Goal: Task Accomplishment & Management: Use online tool/utility

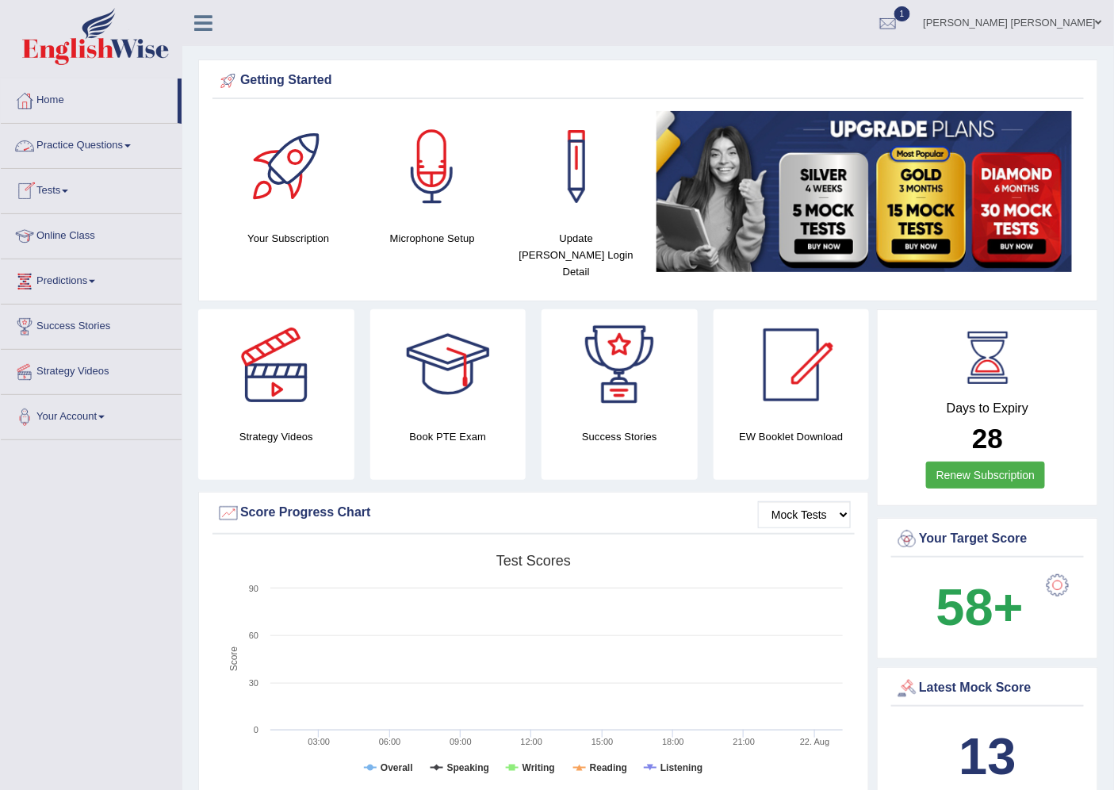
click at [137, 144] on link "Practice Questions" at bounding box center [91, 144] width 181 height 40
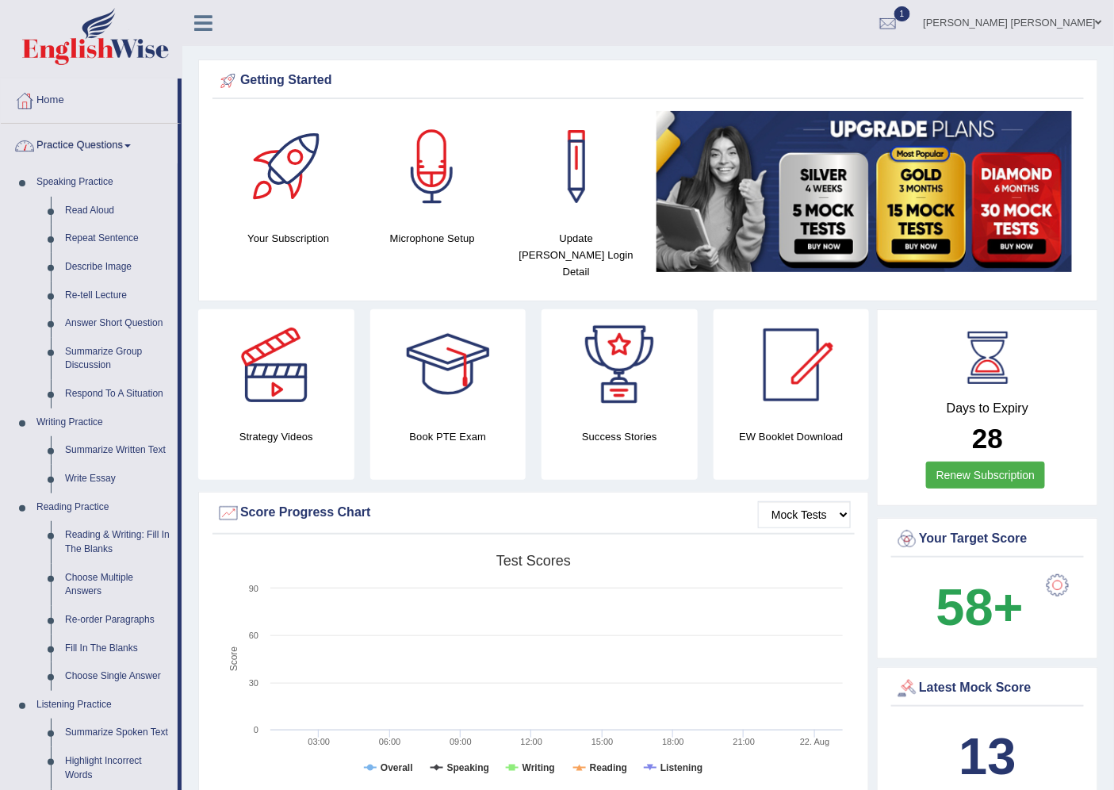
click at [113, 144] on link "Practice Questions" at bounding box center [89, 144] width 177 height 40
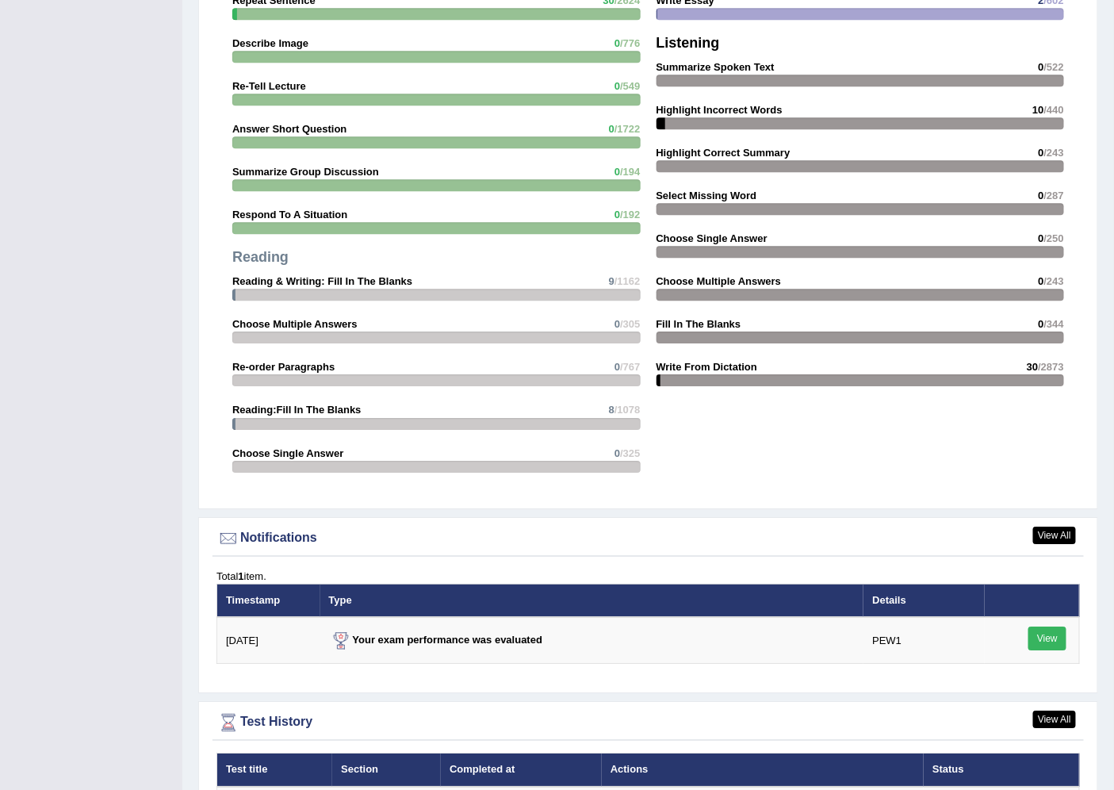
scroll to position [1563, 0]
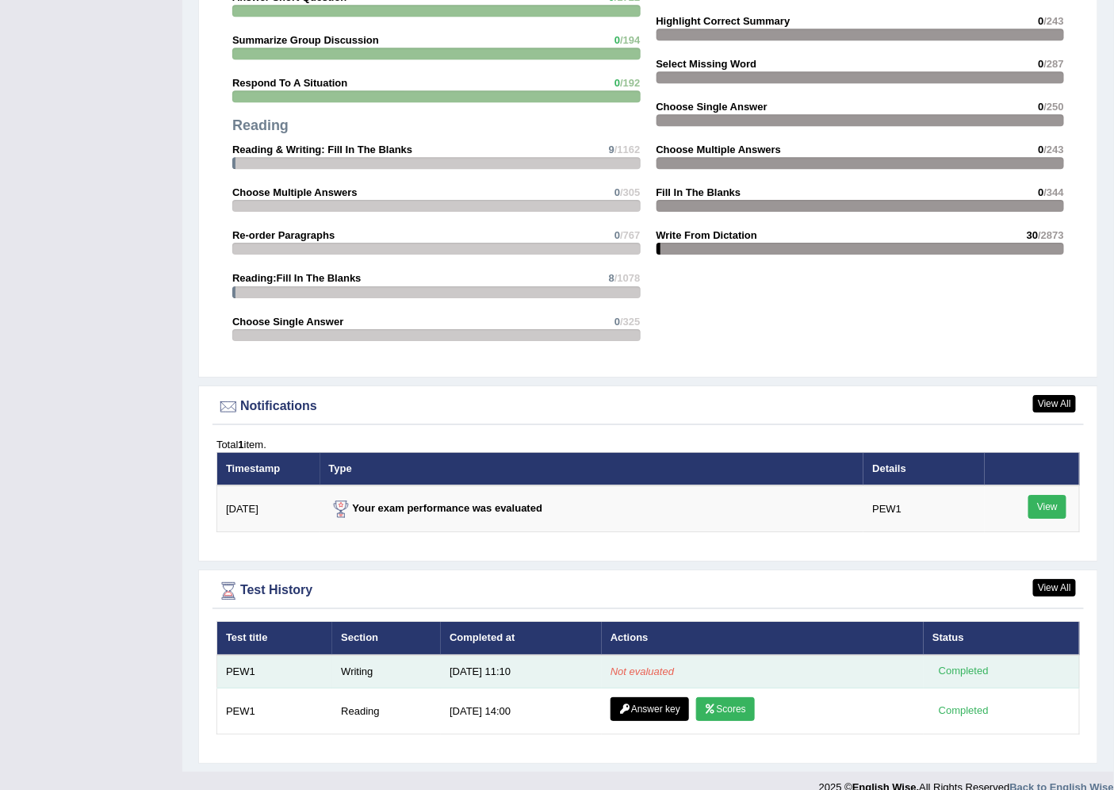
click at [876, 655] on td "Not evaluated" at bounding box center [763, 671] width 322 height 33
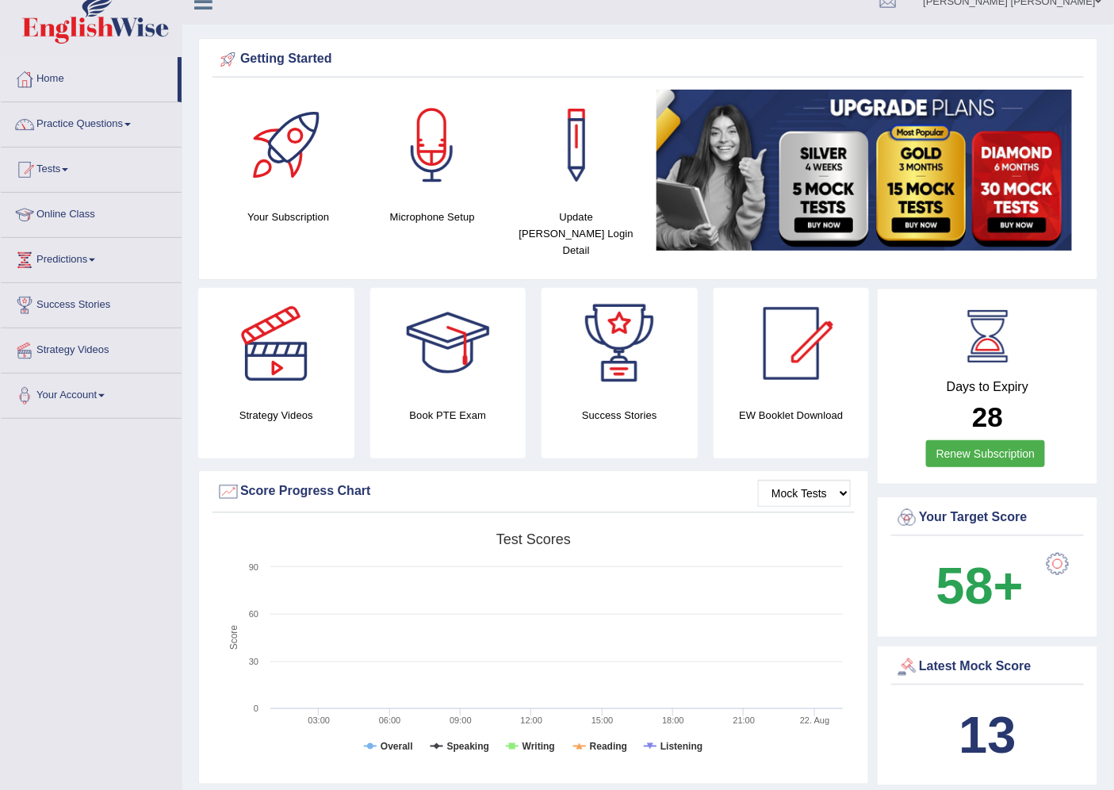
scroll to position [0, 0]
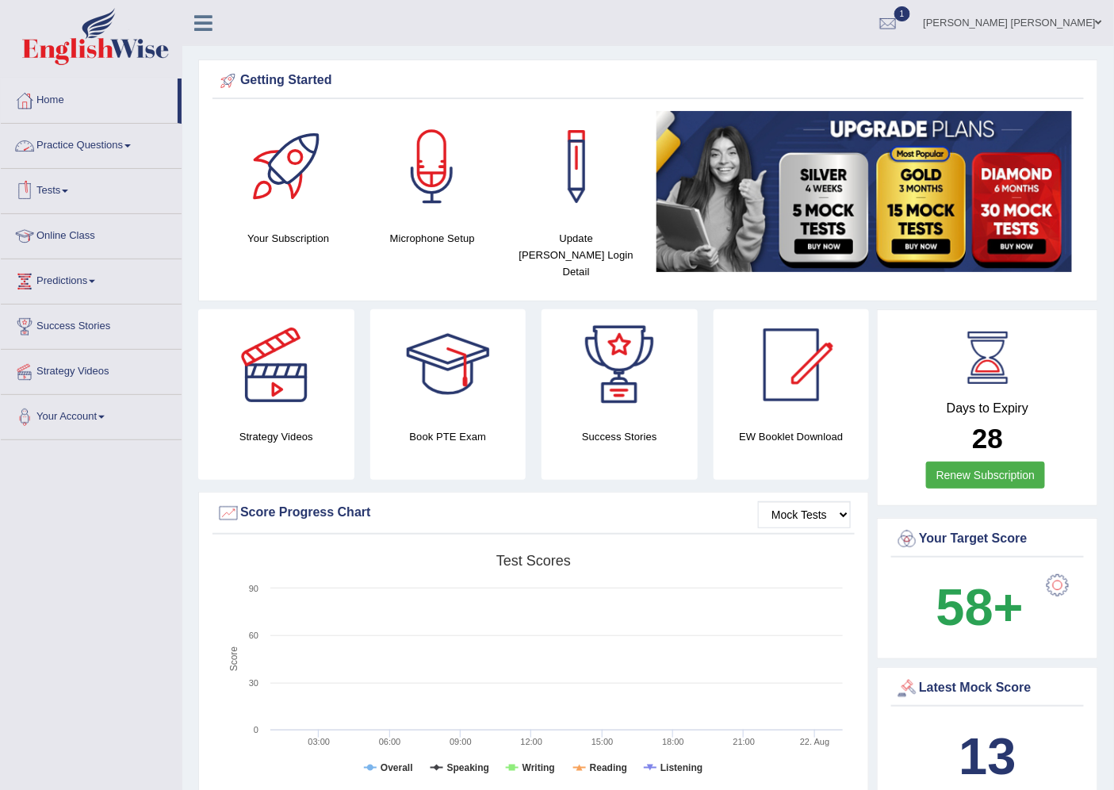
click at [108, 139] on link "Practice Questions" at bounding box center [91, 144] width 181 height 40
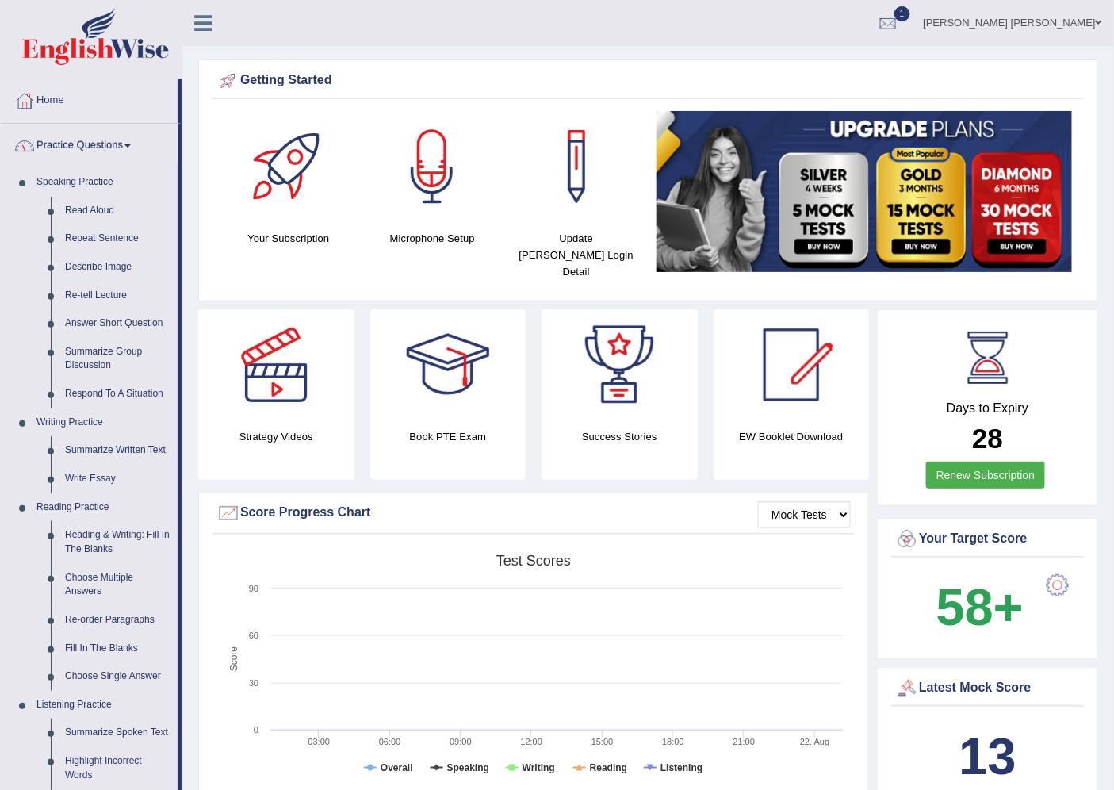
click at [108, 140] on link "Practice Questions" at bounding box center [89, 144] width 177 height 40
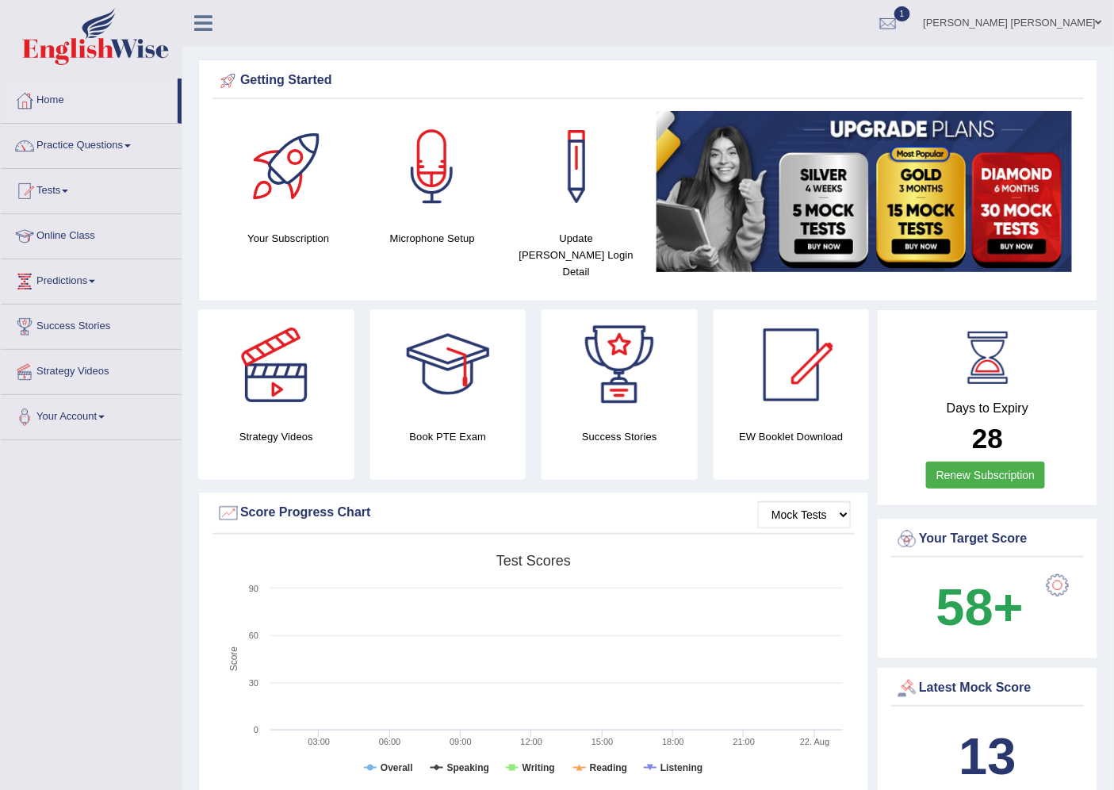
click at [63, 180] on link "Tests" at bounding box center [91, 189] width 181 height 40
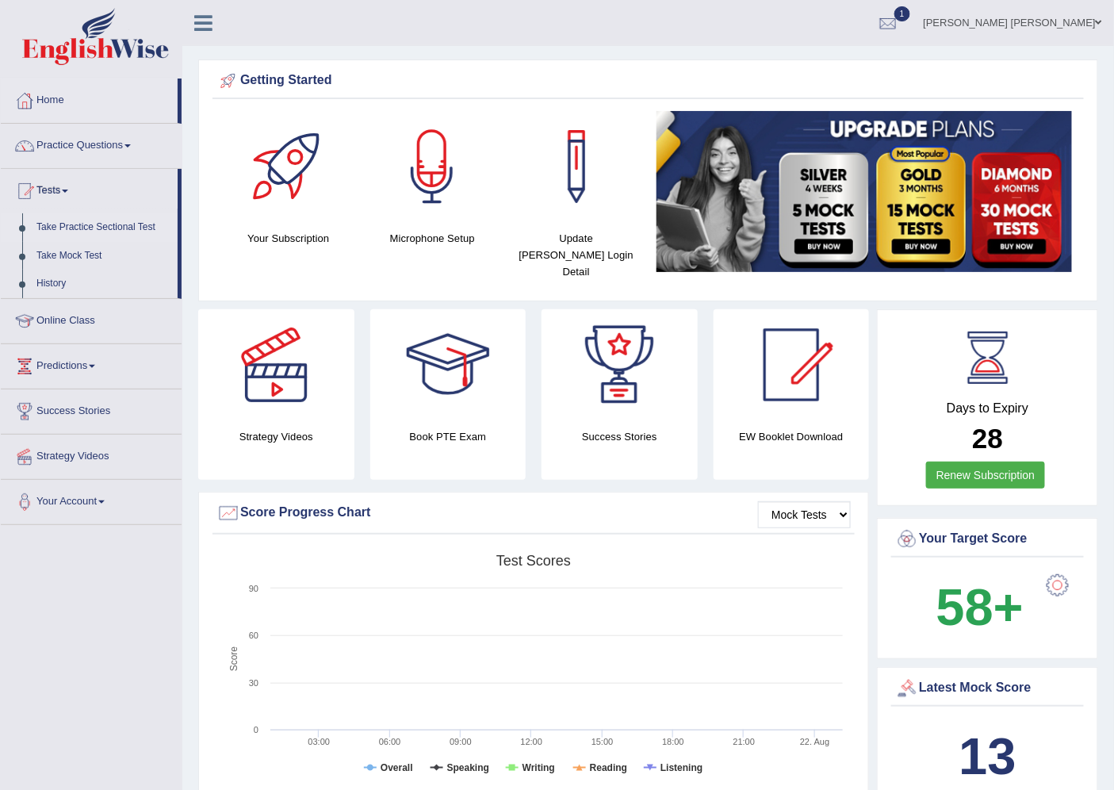
click at [113, 223] on link "Take Practice Sectional Test" at bounding box center [103, 227] width 148 height 29
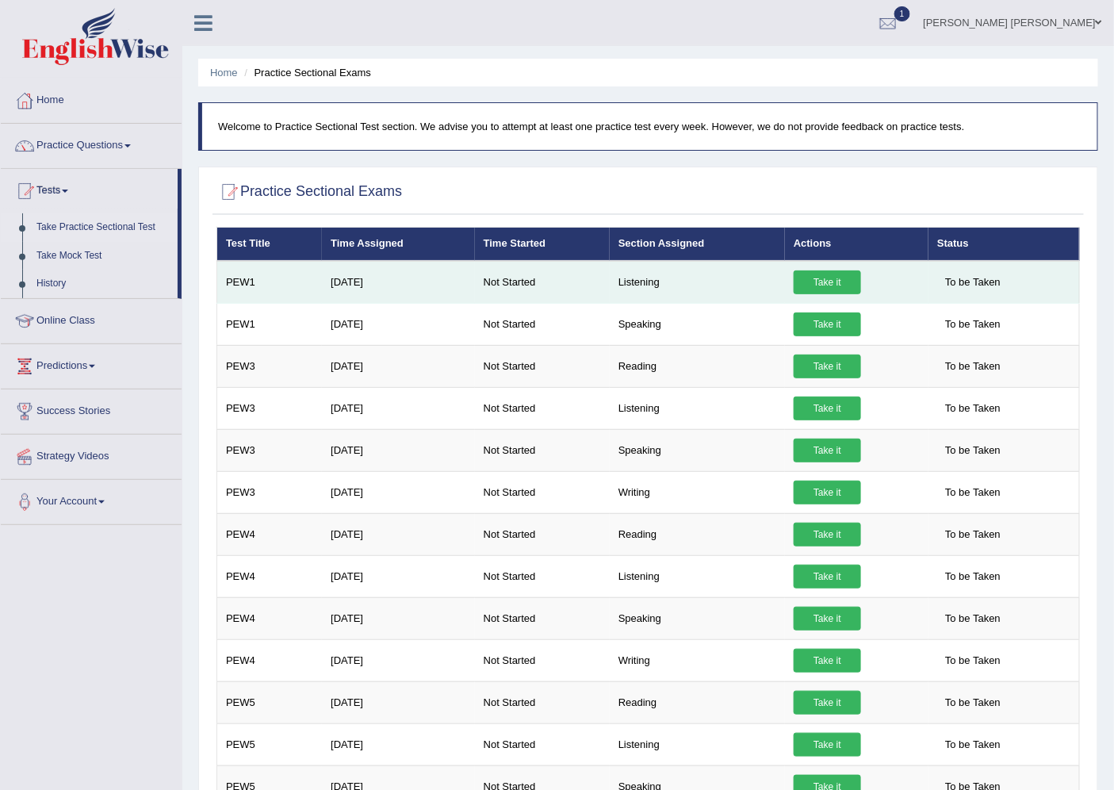
click at [847, 286] on link "Take it" at bounding box center [827, 282] width 67 height 24
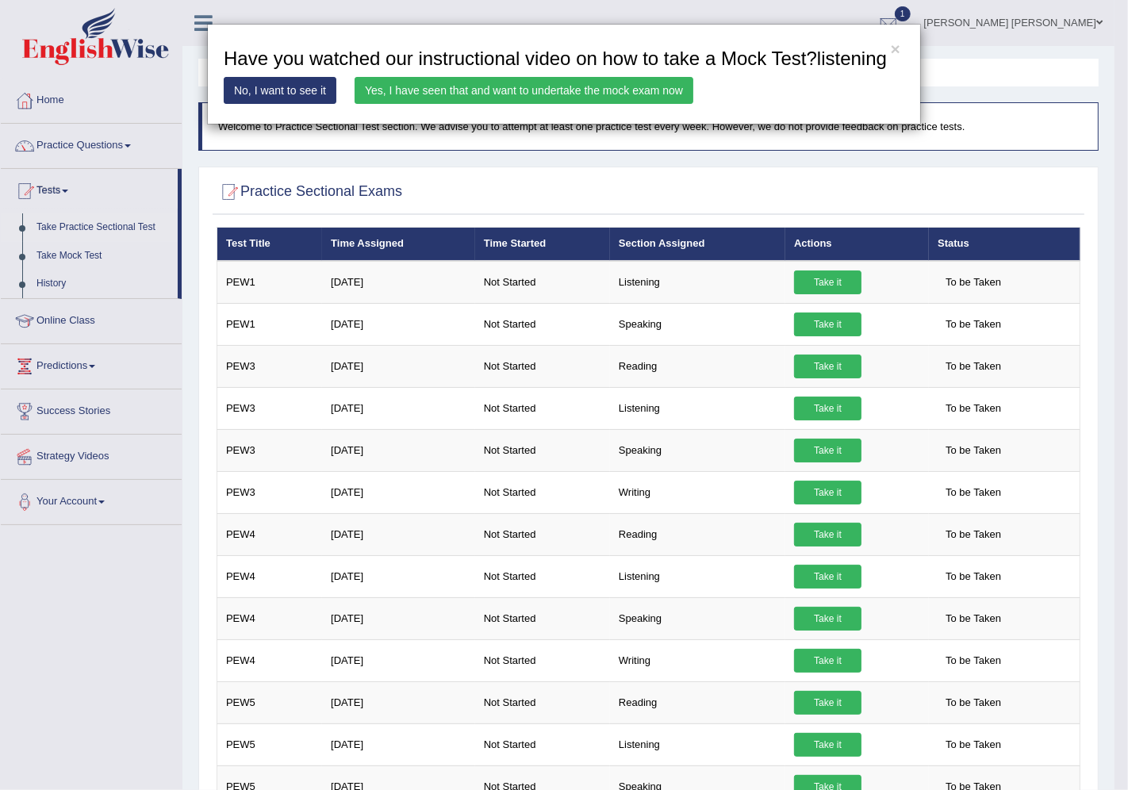
drag, startPoint x: 843, startPoint y: 287, endPoint x: 838, endPoint y: 281, distance: 8.4
click at [839, 284] on div "× Have you watched our instructional video on how to take a Mock Test?listening…" at bounding box center [564, 395] width 1128 height 790
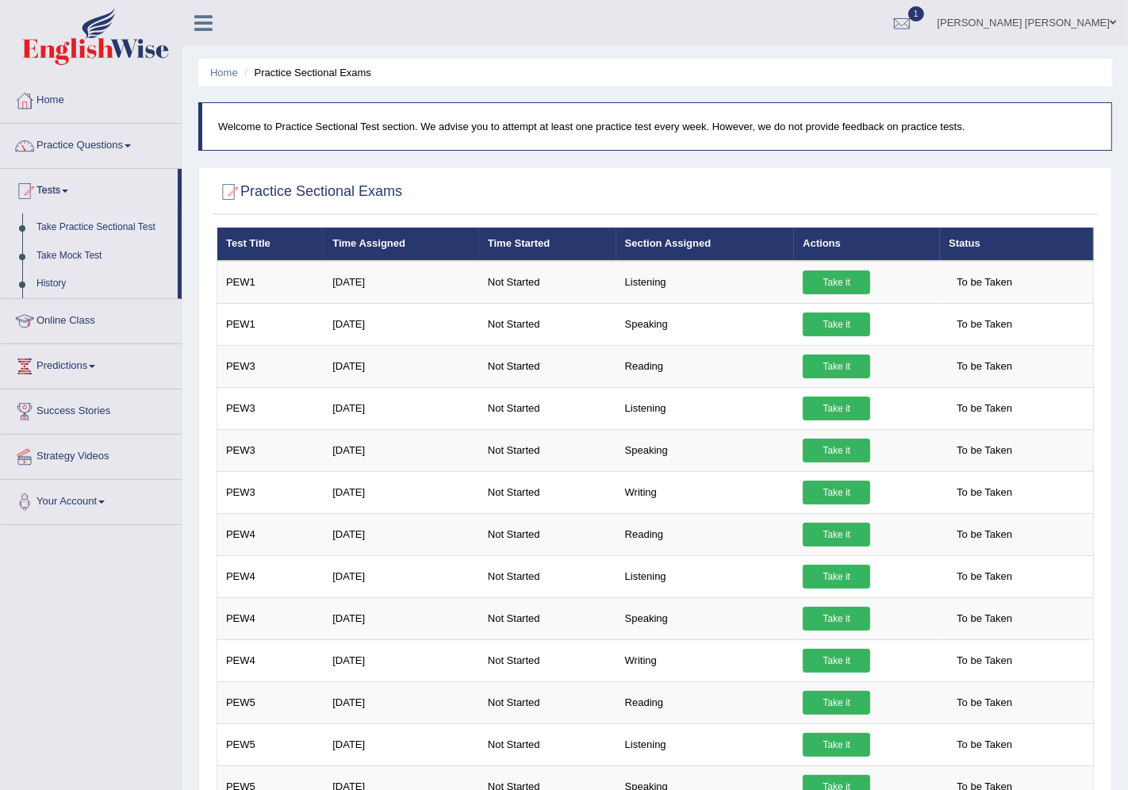
click at [838, 281] on link "Take it" at bounding box center [836, 282] width 67 height 24
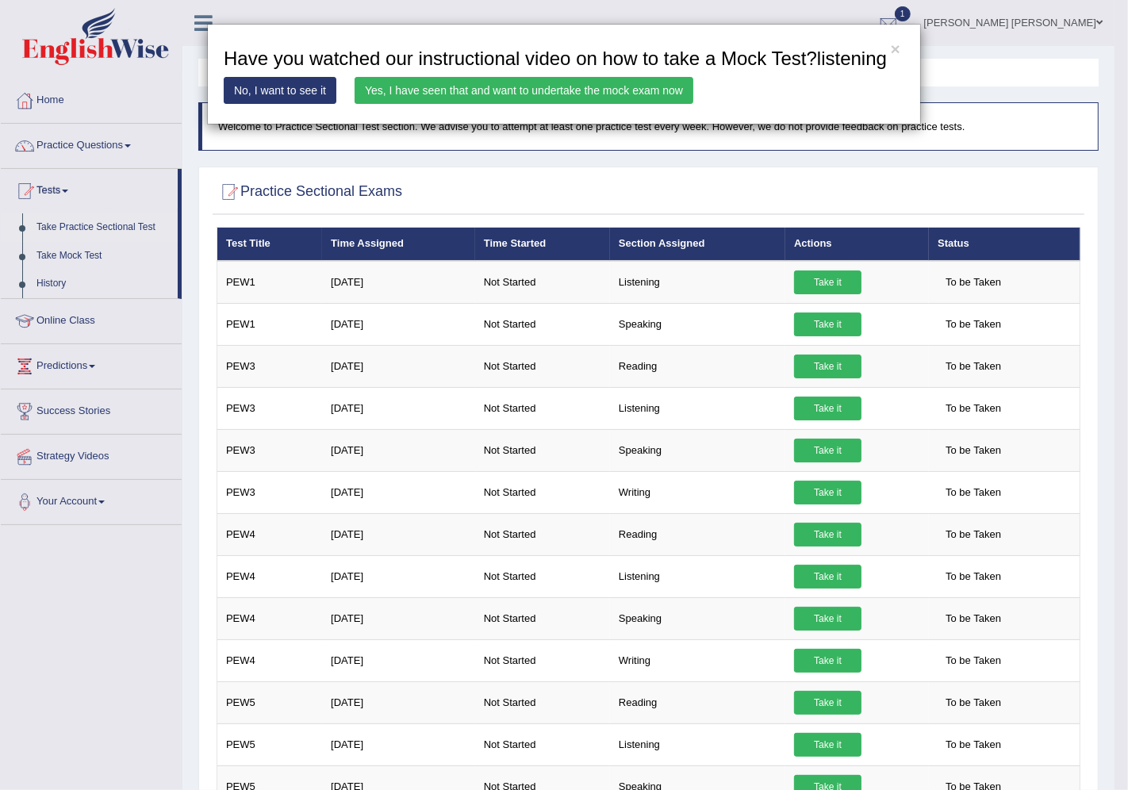
click at [477, 90] on link "Yes, I have seen that and want to undertake the mock exam now" at bounding box center [524, 90] width 339 height 27
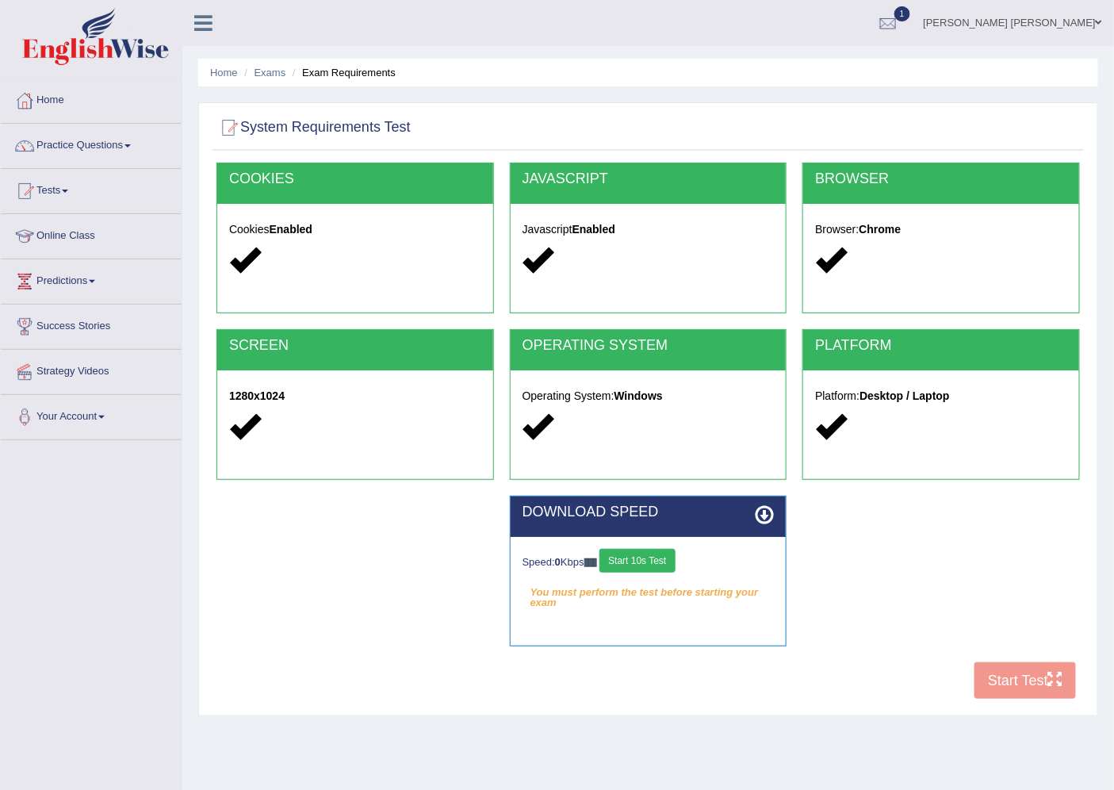
click at [1014, 671] on div "COOKIES Cookies Enabled JAVASCRIPT Javascript Enabled BROWSER Browser: Chrome S…" at bounding box center [649, 435] width 872 height 545
drag, startPoint x: 1002, startPoint y: 677, endPoint x: 916, endPoint y: 674, distance: 85.7
click at [1003, 677] on div "COOKIES Cookies Enabled JAVASCRIPT Javascript Enabled BROWSER Browser: Chrome S…" at bounding box center [649, 435] width 872 height 545
click at [649, 567] on button "Start 10s Test" at bounding box center [637, 561] width 75 height 24
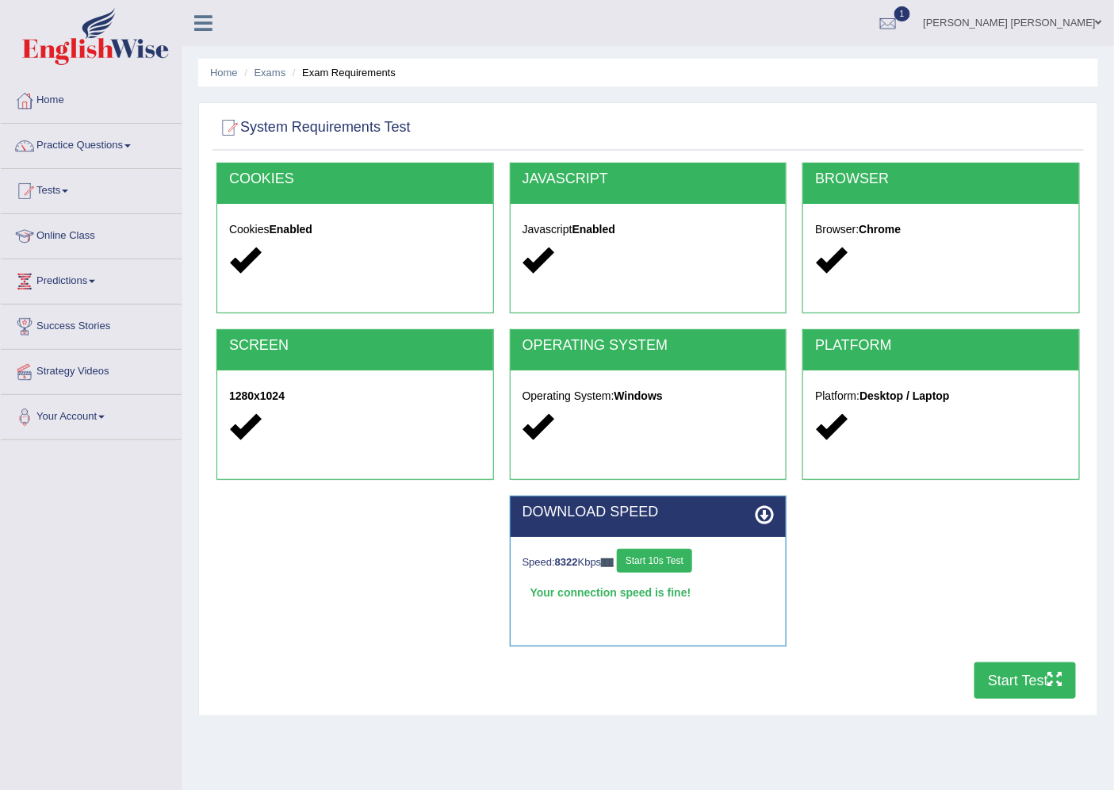
click at [969, 658] on div "DOWNLOAD SPEED Speed: 8322 Kbps Start 10s Test Your connection speed is fine! S…" at bounding box center [649, 579] width 880 height 167
click at [1002, 677] on button "Start Test" at bounding box center [1026, 680] width 102 height 36
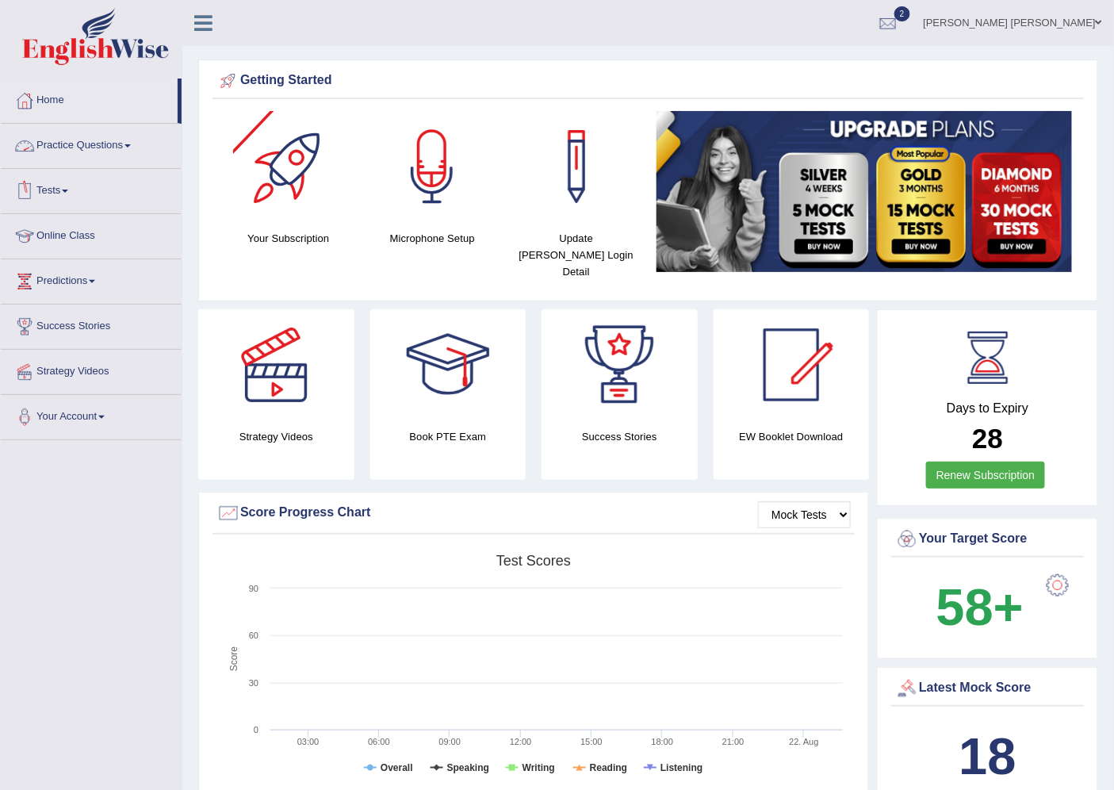
click at [114, 138] on link "Practice Questions" at bounding box center [91, 144] width 181 height 40
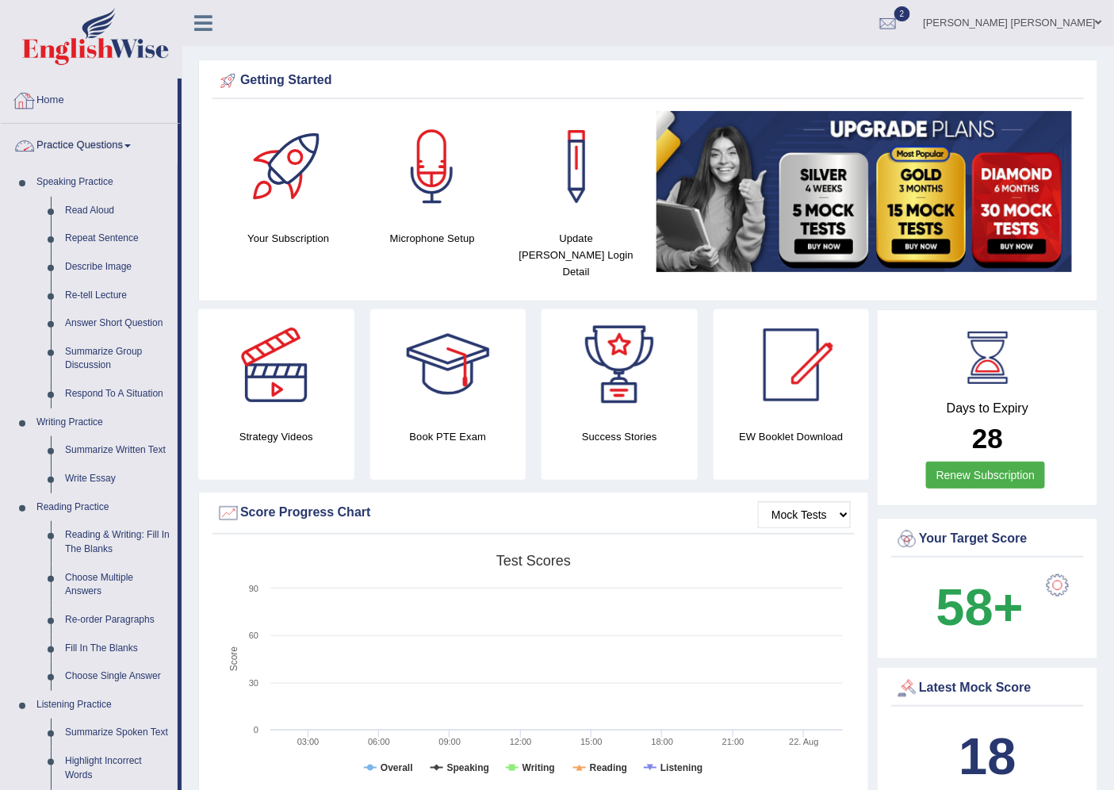
click at [112, 146] on link "Practice Questions" at bounding box center [89, 144] width 177 height 40
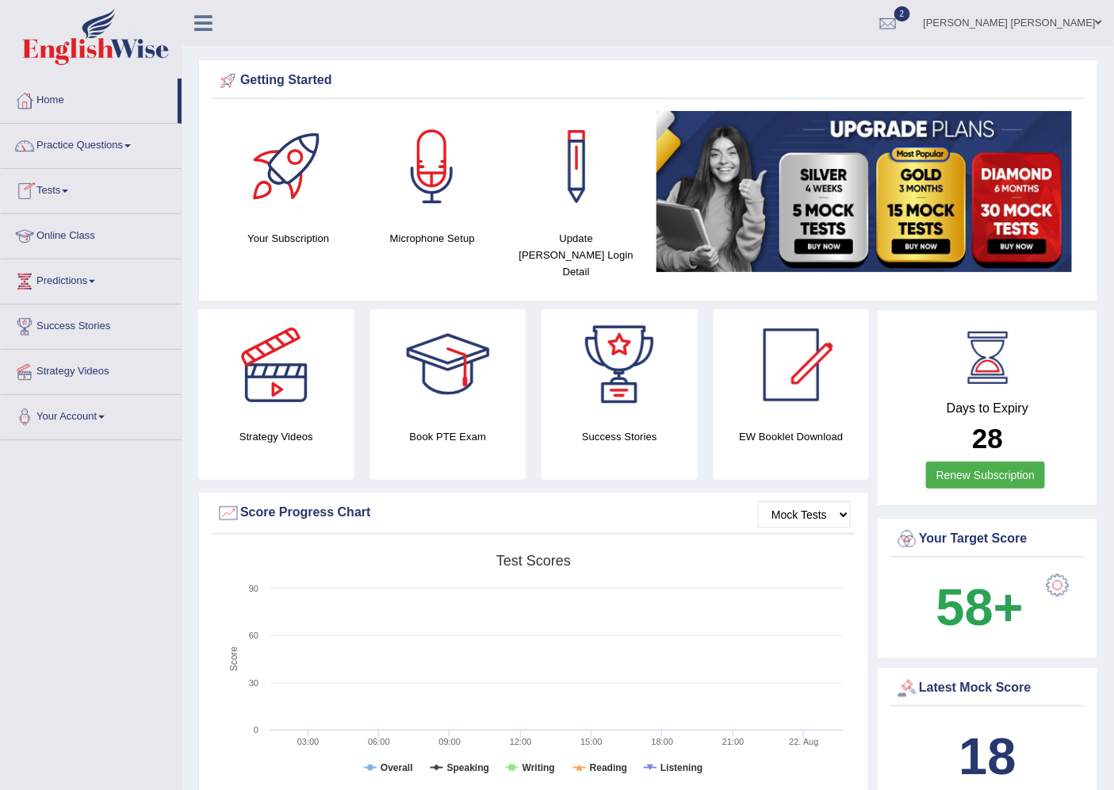
click at [68, 194] on link "Tests" at bounding box center [91, 189] width 181 height 40
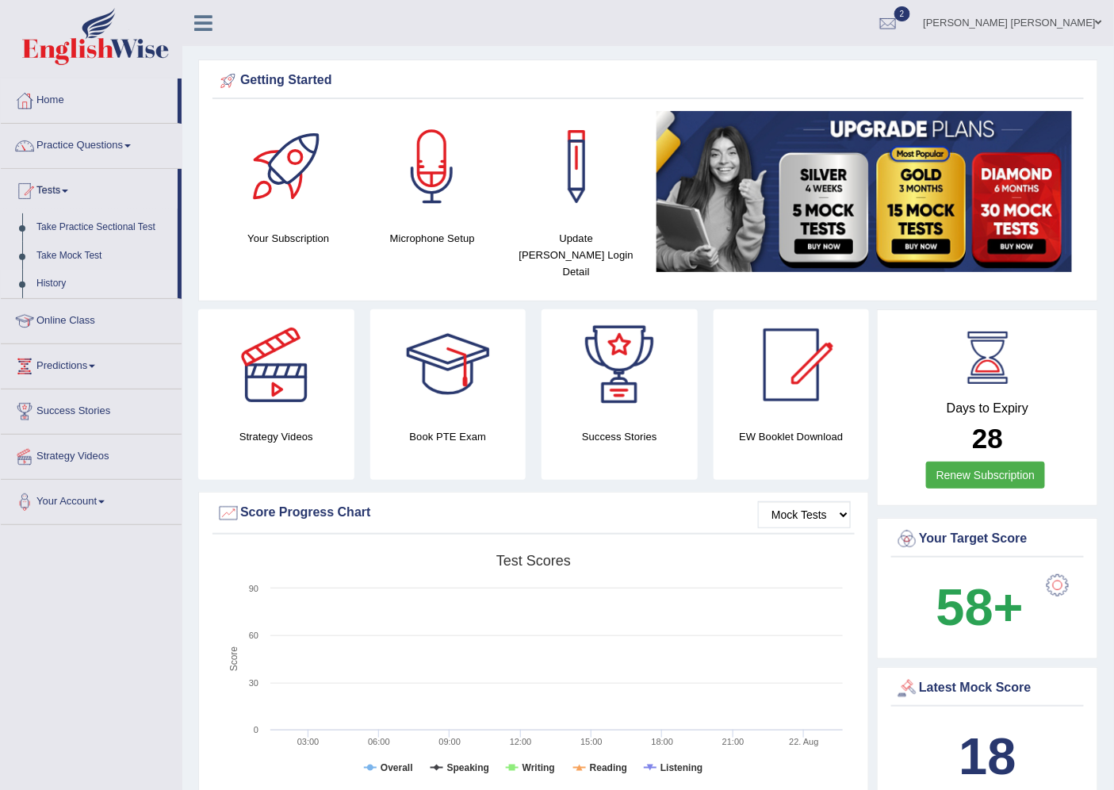
click at [56, 274] on link "History" at bounding box center [103, 284] width 148 height 29
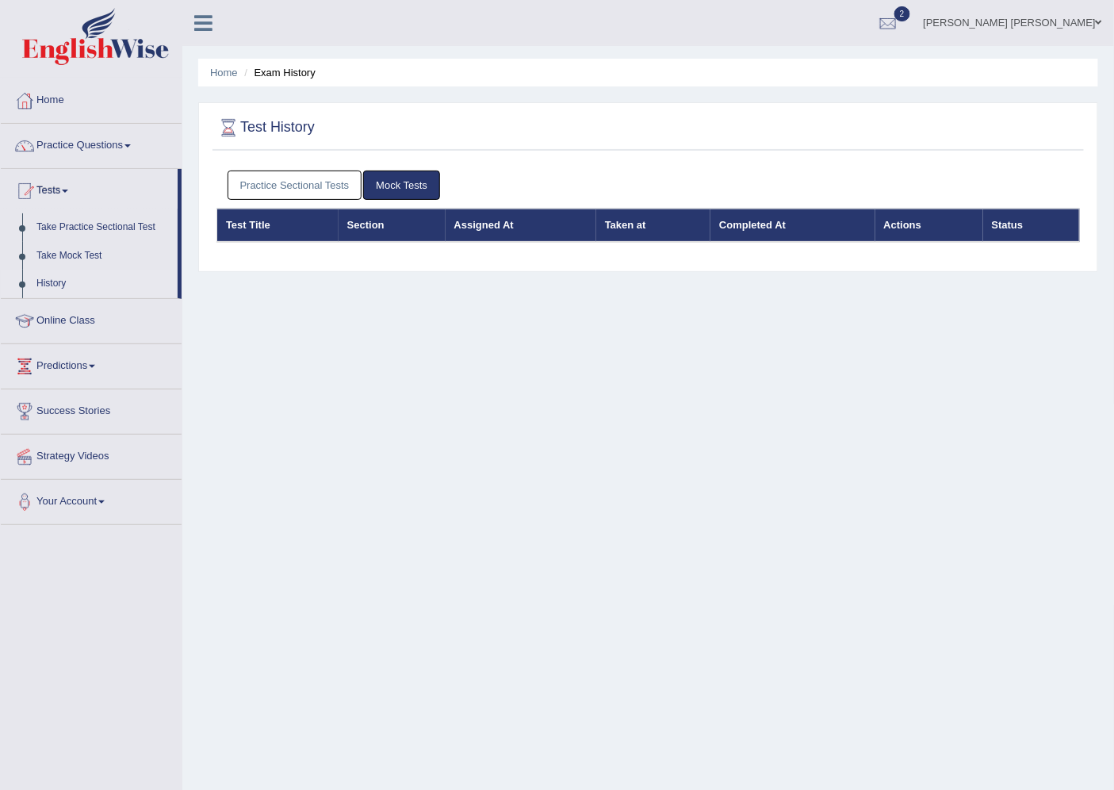
click at [311, 167] on div "Practice Sectional Tests Mock Tests" at bounding box center [649, 186] width 864 height 46
click at [318, 181] on link "Practice Sectional Tests" at bounding box center [295, 185] width 135 height 29
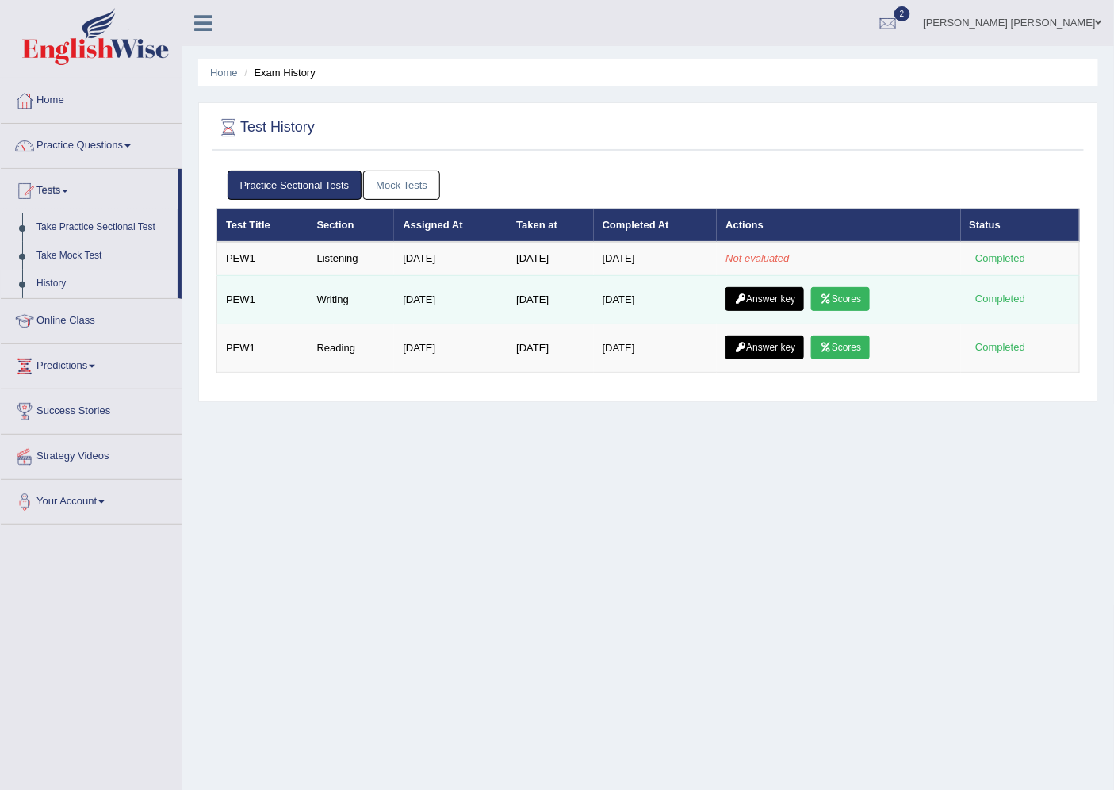
click at [862, 297] on link "Scores" at bounding box center [840, 299] width 59 height 24
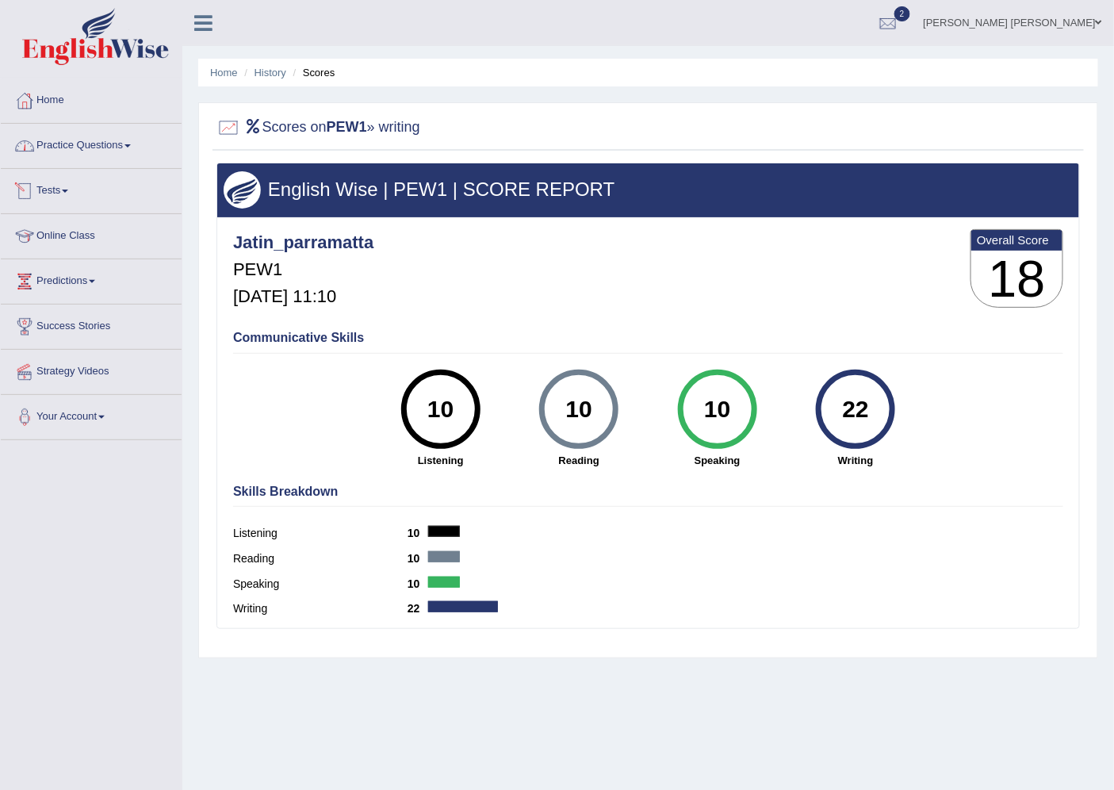
click at [67, 193] on link "Tests" at bounding box center [91, 189] width 181 height 40
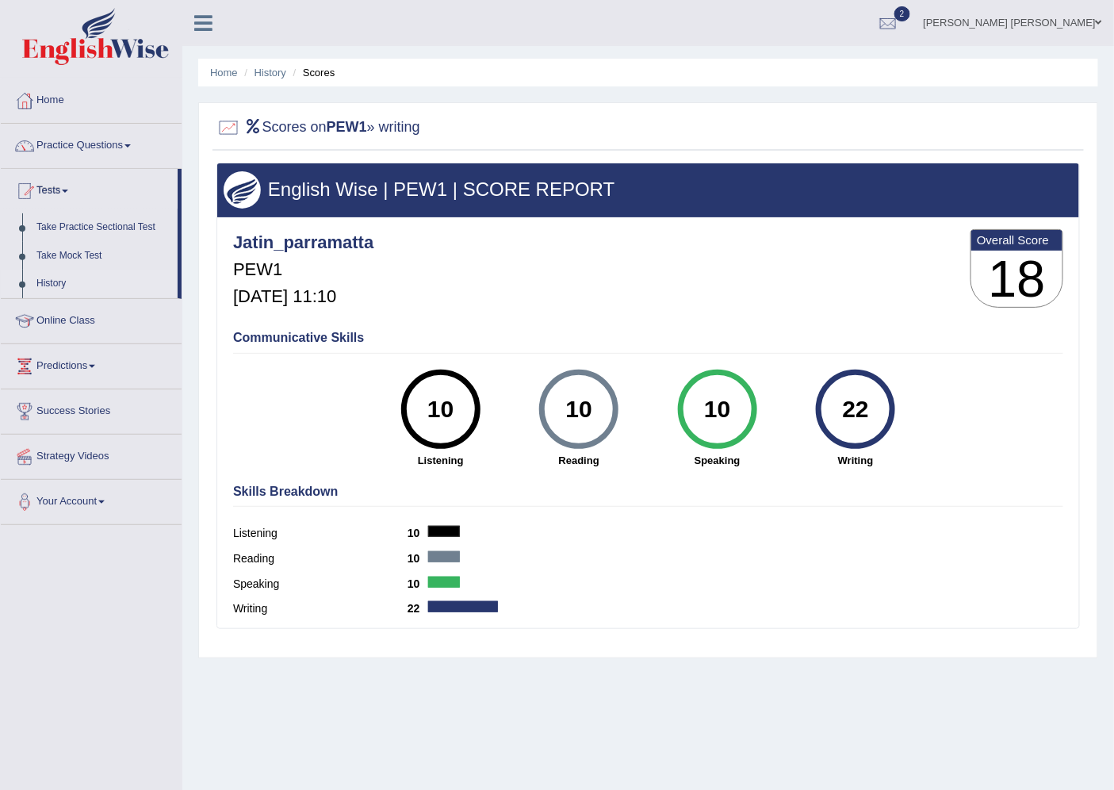
click at [50, 280] on link "History" at bounding box center [103, 284] width 148 height 29
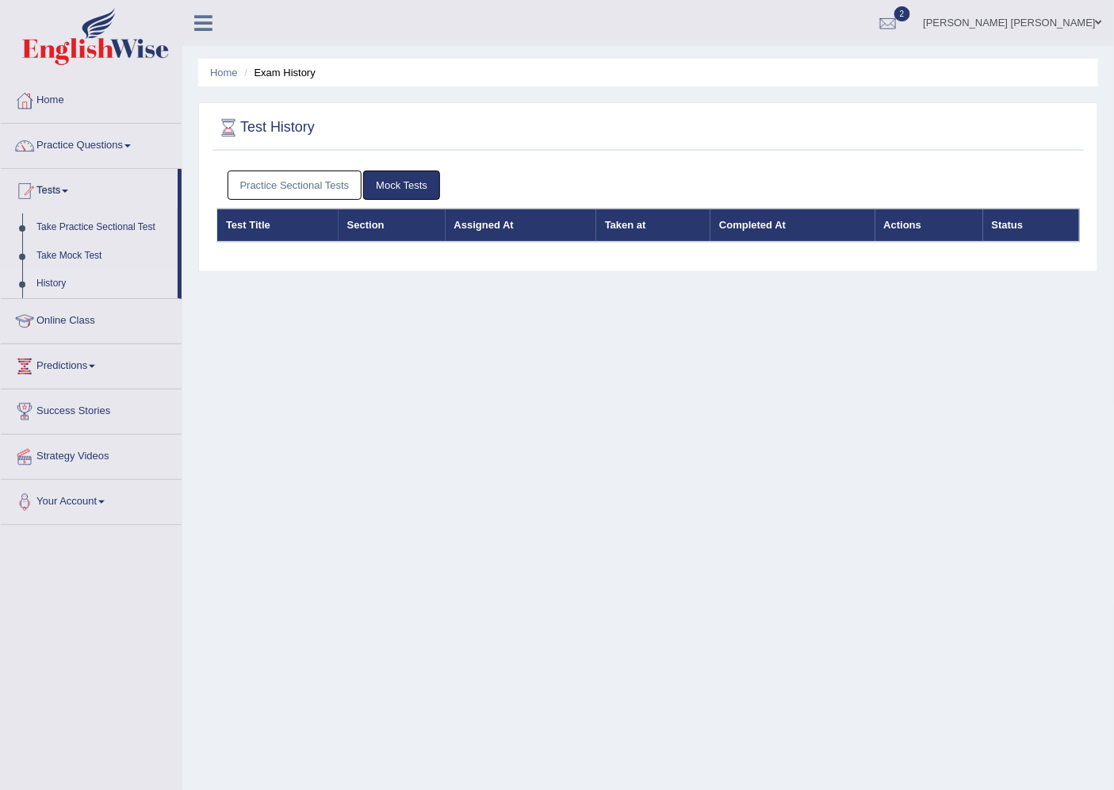
click at [305, 185] on link "Practice Sectional Tests" at bounding box center [295, 185] width 135 height 29
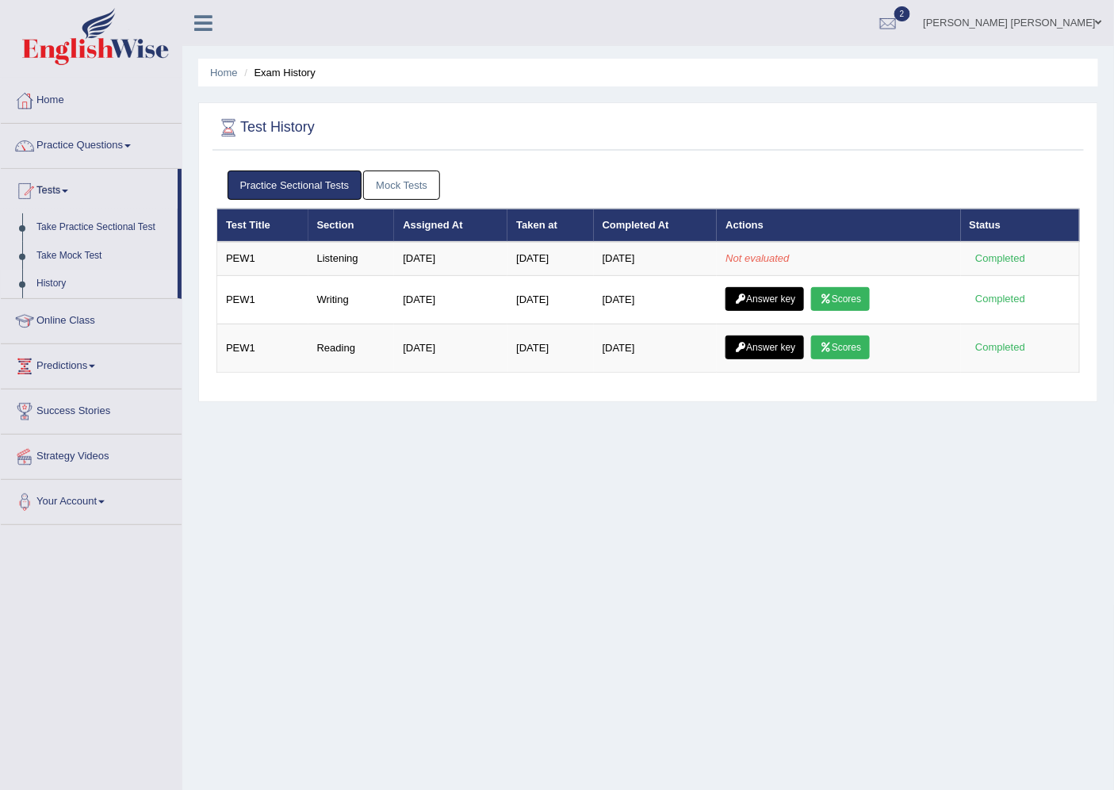
click at [744, 240] on th "Actions" at bounding box center [839, 225] width 244 height 33
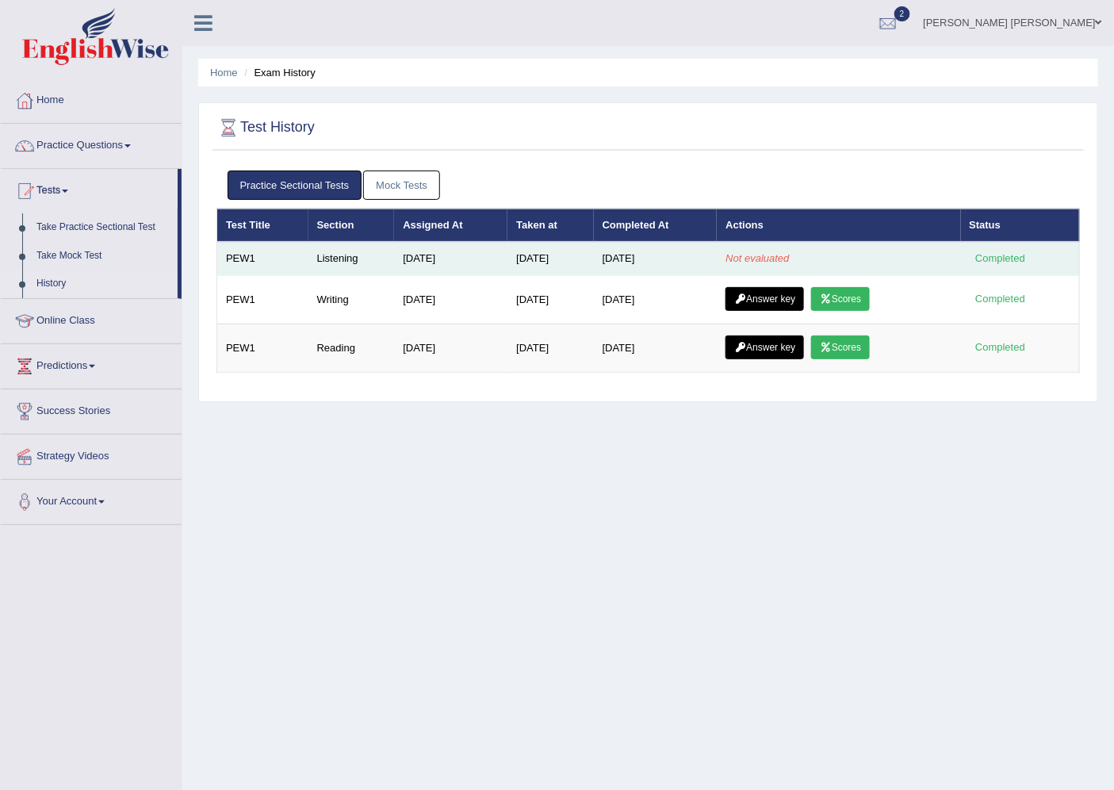
click at [739, 242] on td "Not evaluated" at bounding box center [839, 258] width 244 height 33
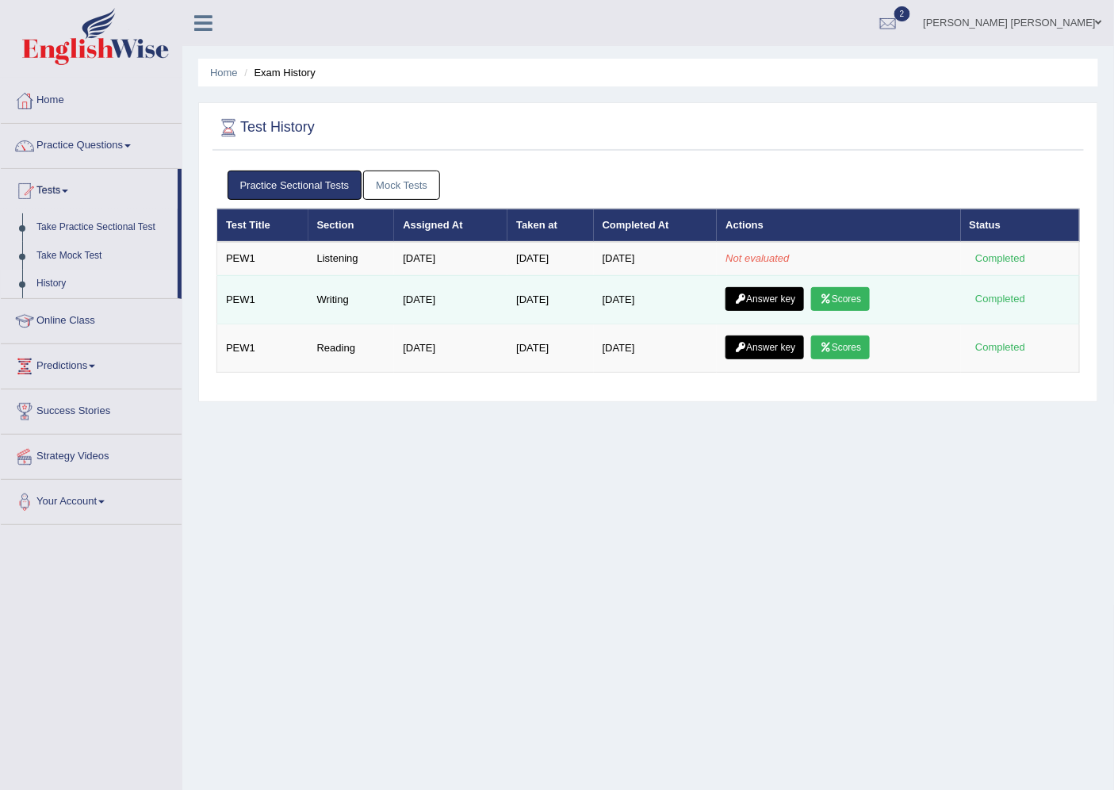
click at [793, 294] on link "Answer key" at bounding box center [765, 299] width 79 height 24
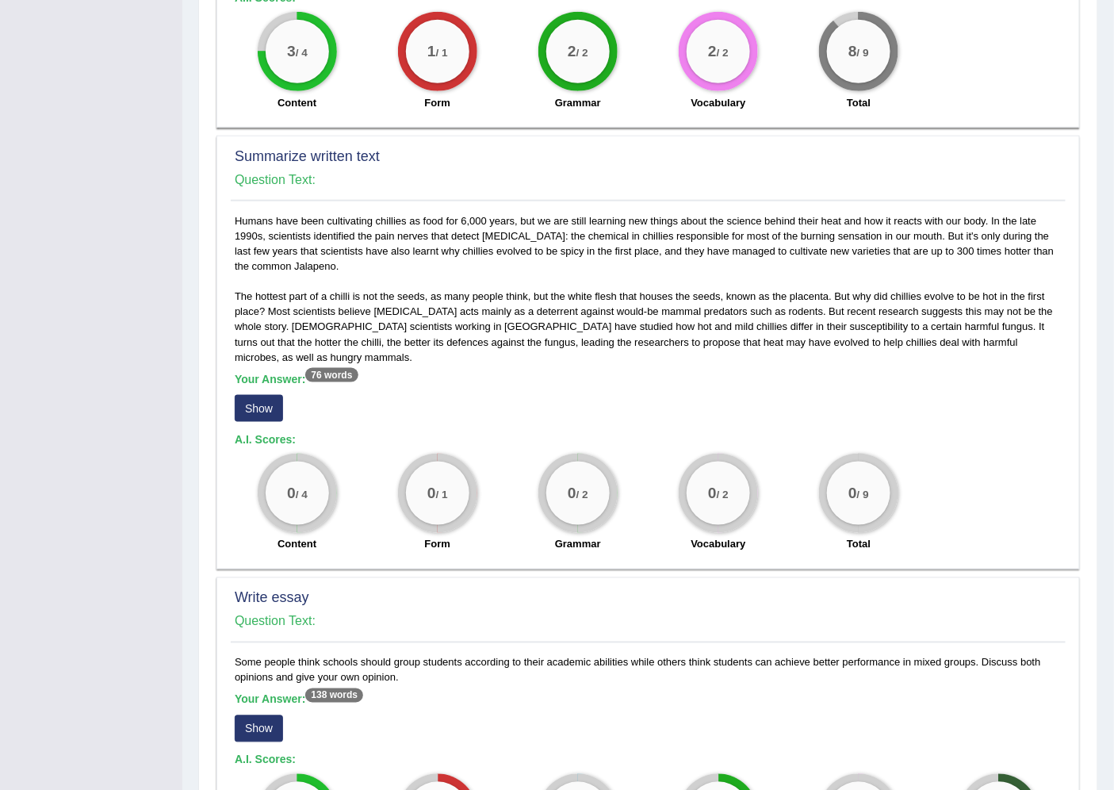
scroll to position [616, 0]
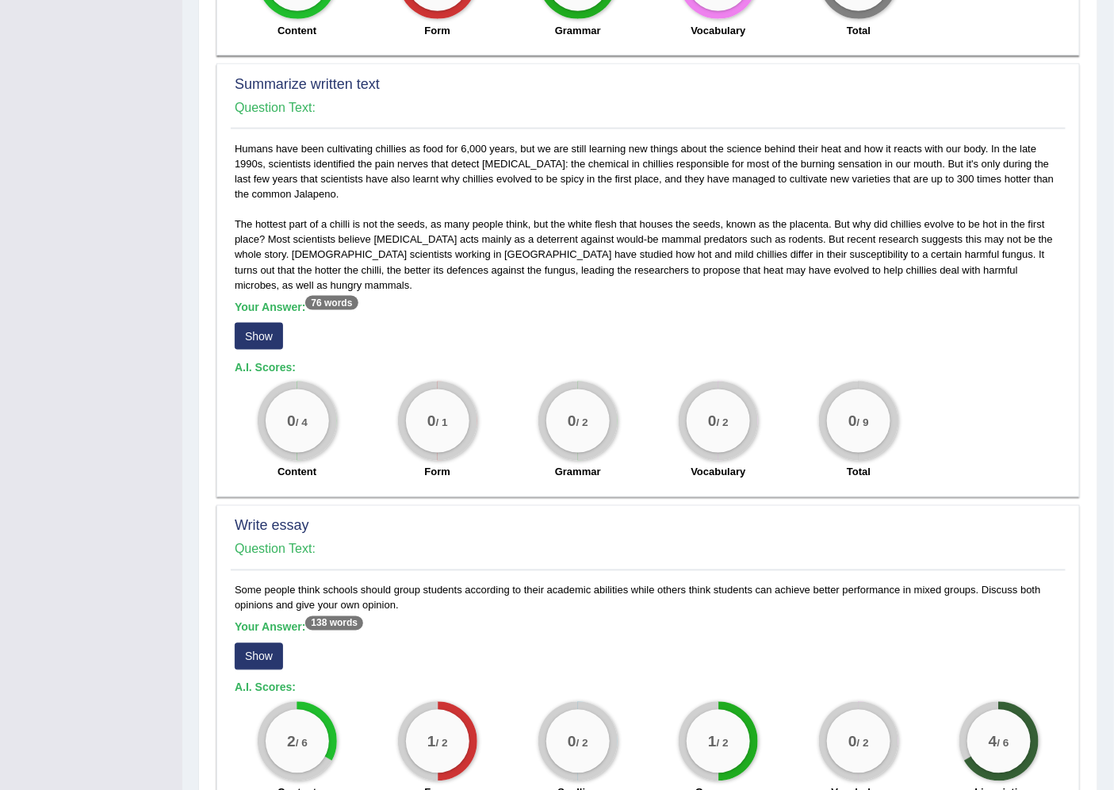
click at [276, 323] on button "Show" at bounding box center [259, 336] width 48 height 27
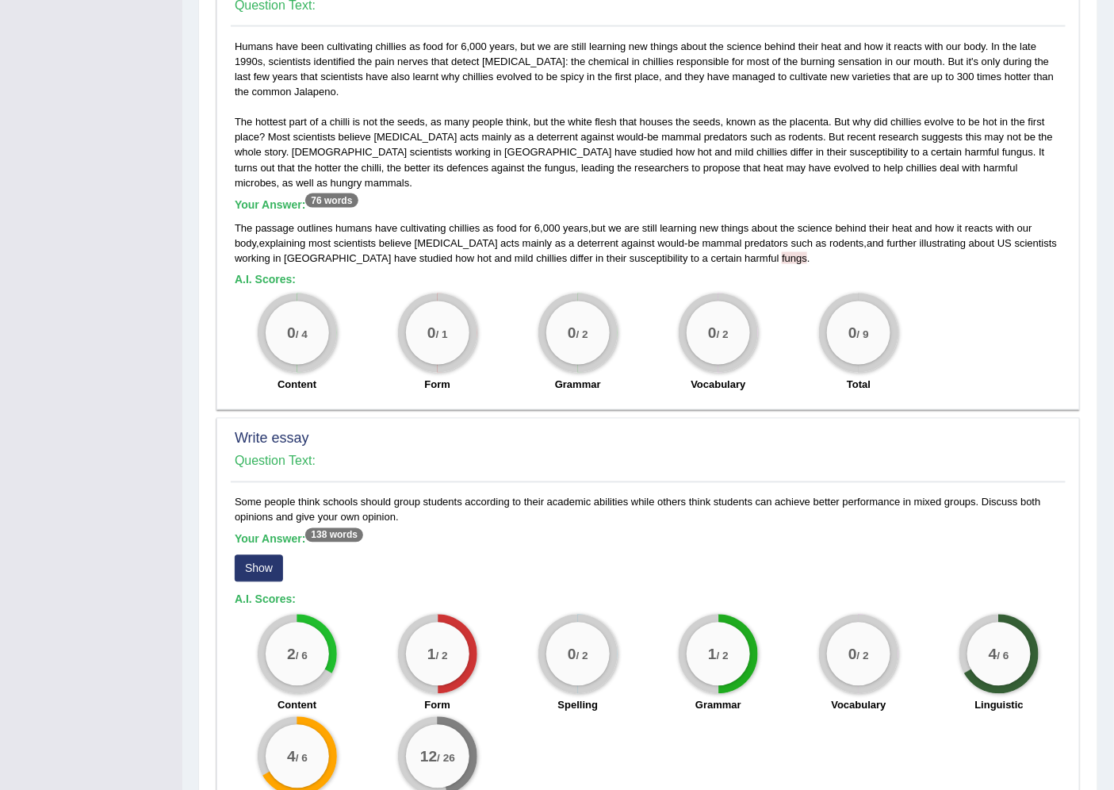
scroll to position [815, 0]
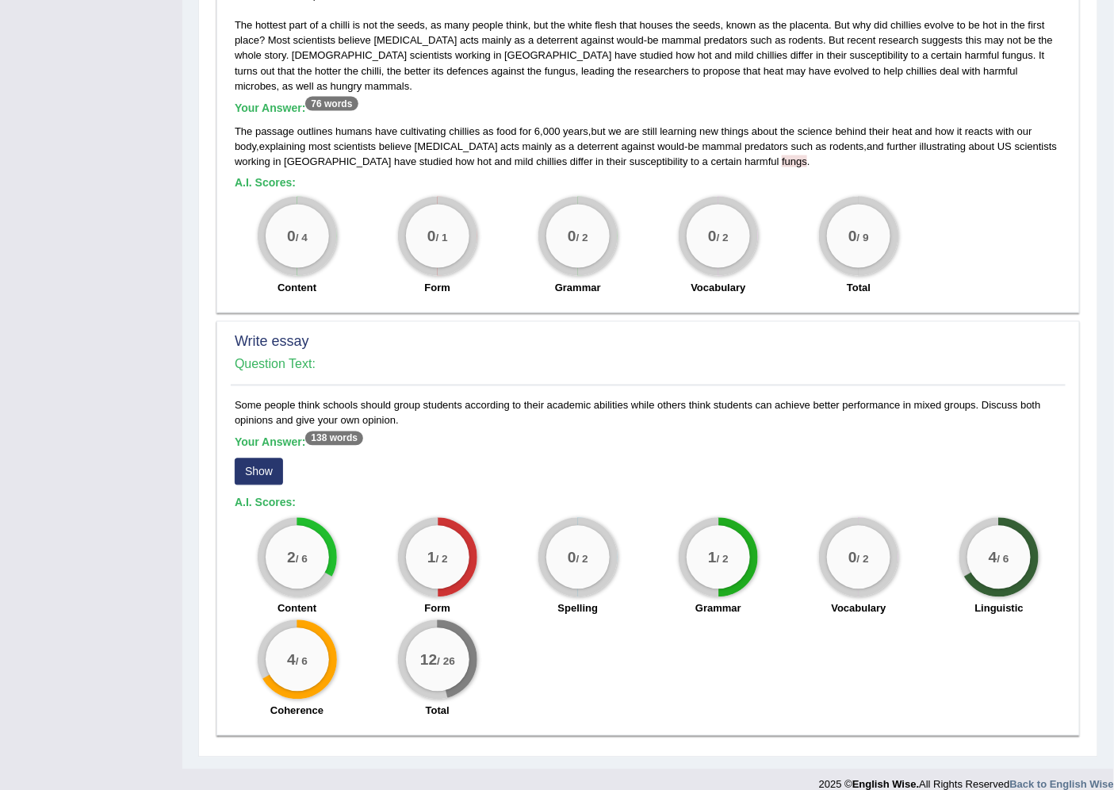
click at [266, 458] on button "Show" at bounding box center [259, 471] width 48 height 27
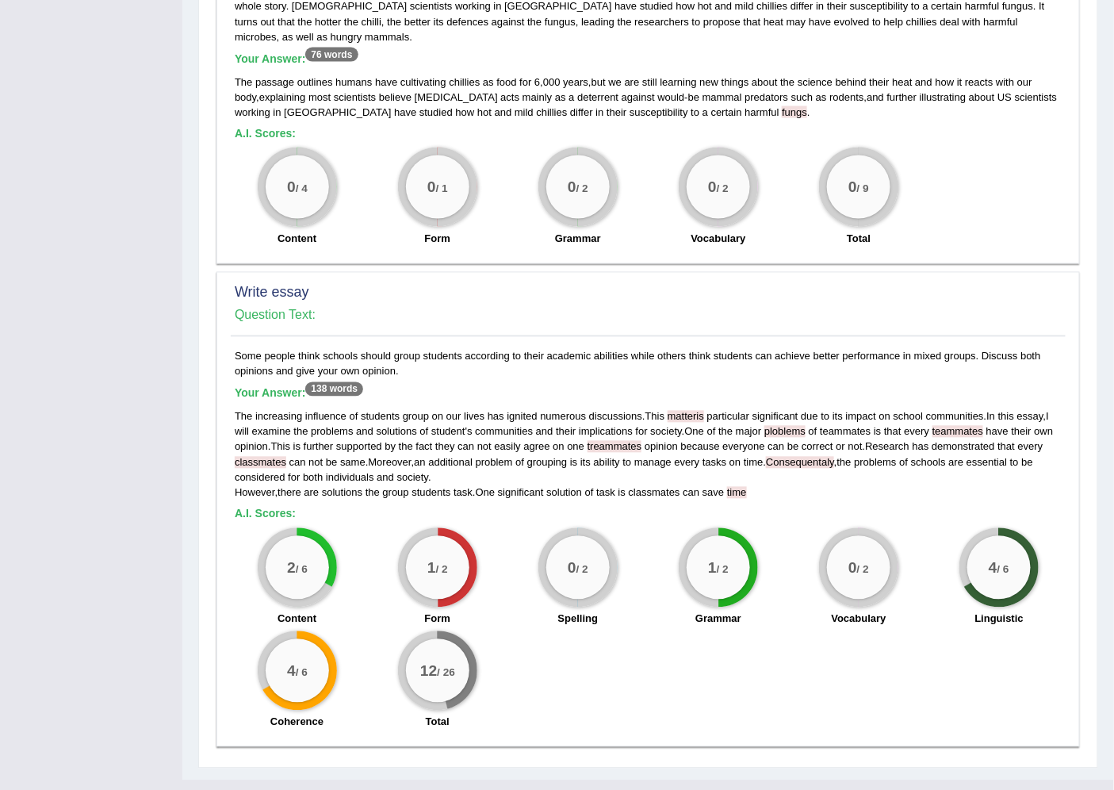
scroll to position [876, 0]
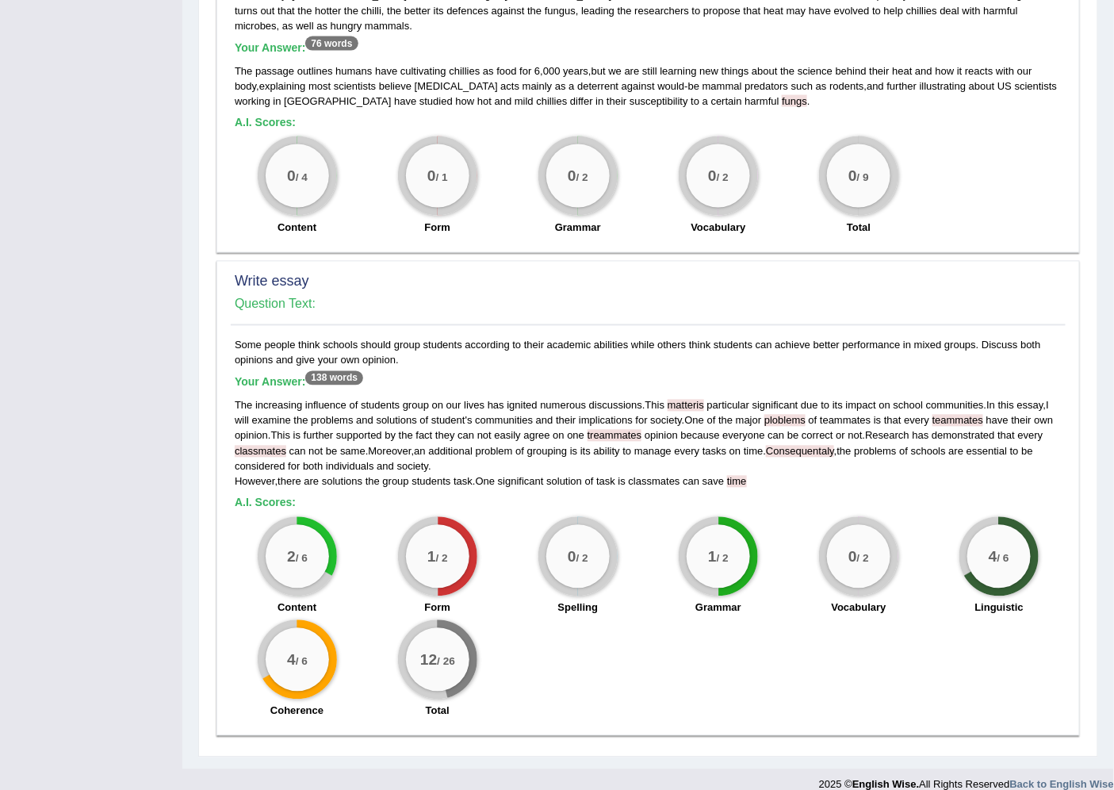
click at [589, 640] on div "2 / 6 Content 1 / 2 Form 0 / 2 Spelling 1 / 2 Grammar 0 / 2 Vocabulary 4 / 6 Li…" at bounding box center [648, 619] width 843 height 205
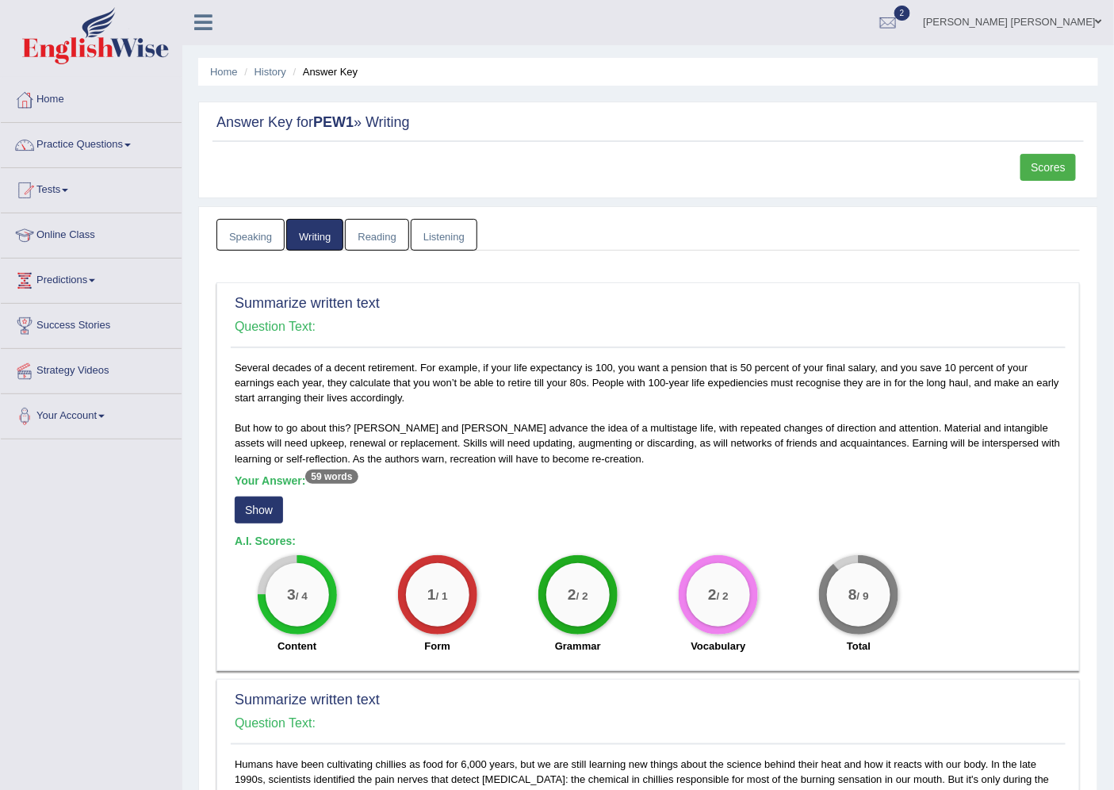
scroll to position [0, 0]
click at [54, 184] on link "Tests" at bounding box center [91, 189] width 181 height 40
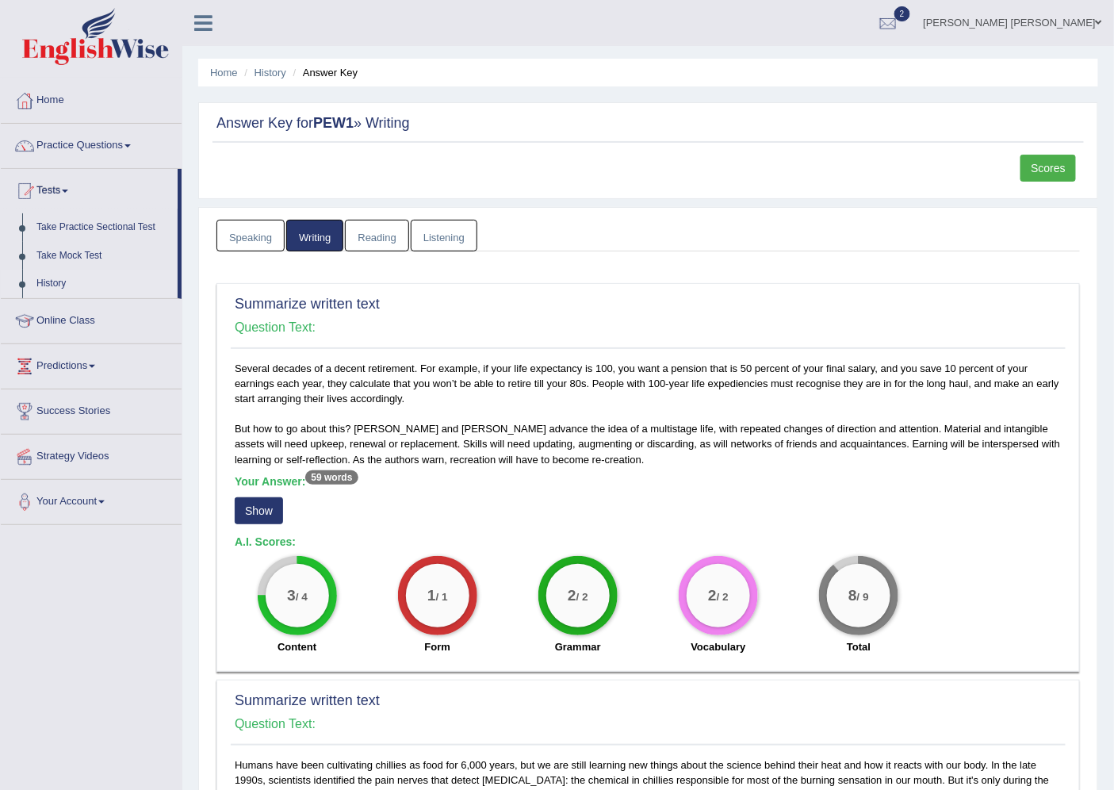
click at [43, 274] on link "History" at bounding box center [103, 284] width 148 height 29
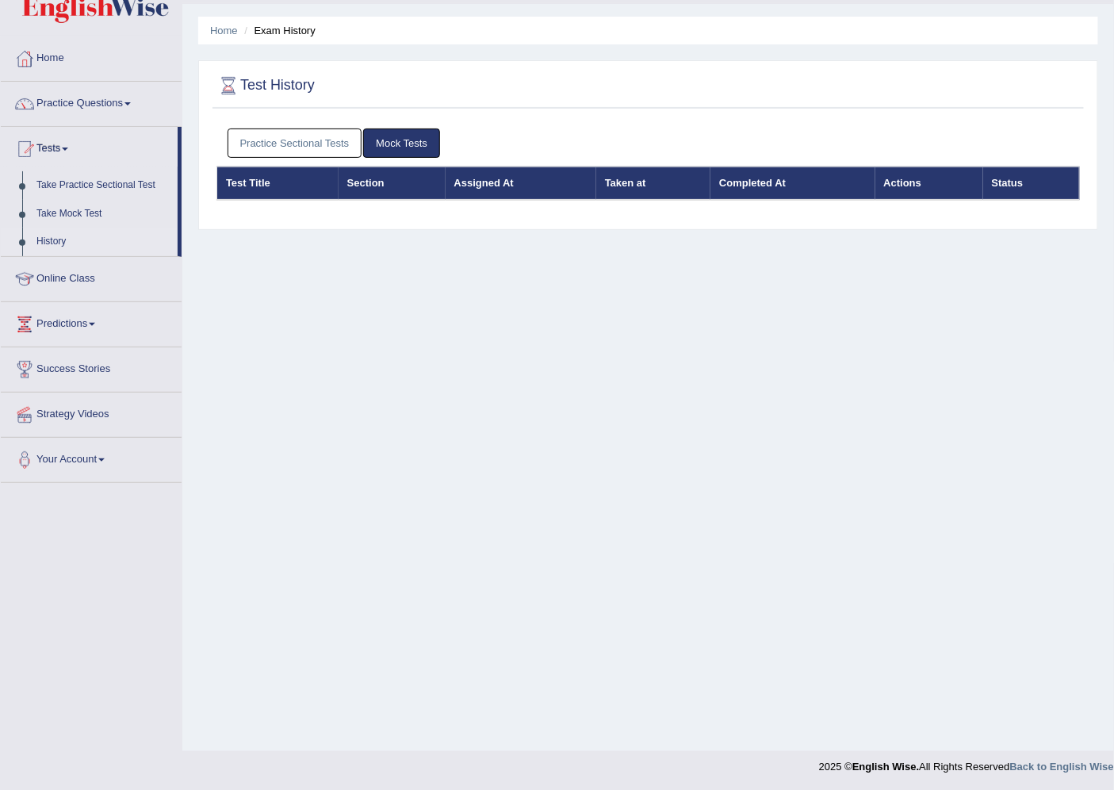
click at [333, 152] on link "Practice Sectional Tests" at bounding box center [295, 143] width 135 height 29
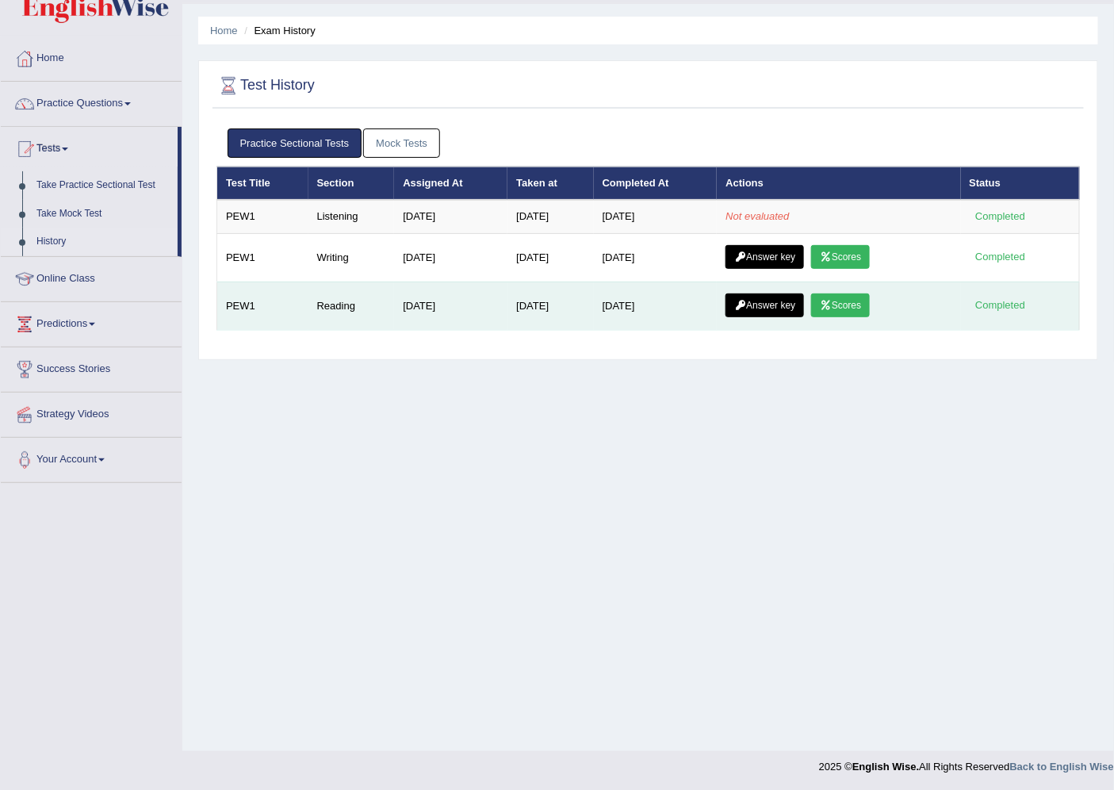
click at [769, 298] on link "Answer key" at bounding box center [765, 305] width 79 height 24
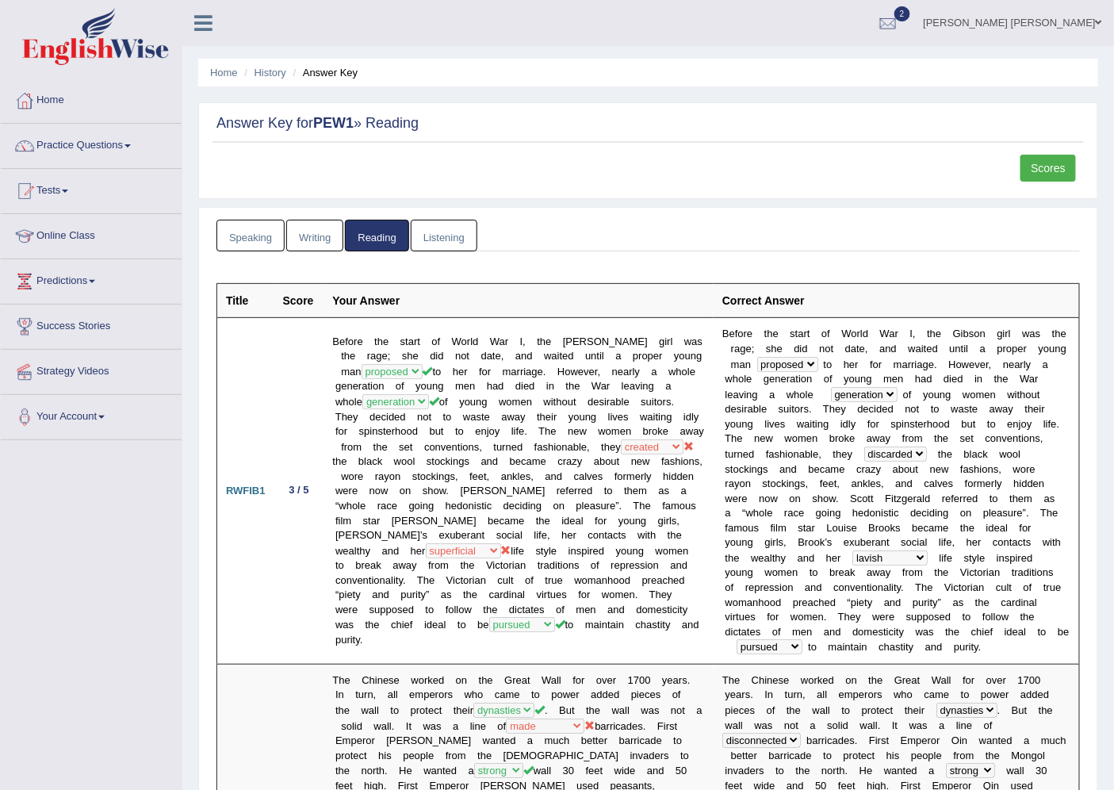
click at [1048, 164] on link "Scores" at bounding box center [1049, 168] width 56 height 27
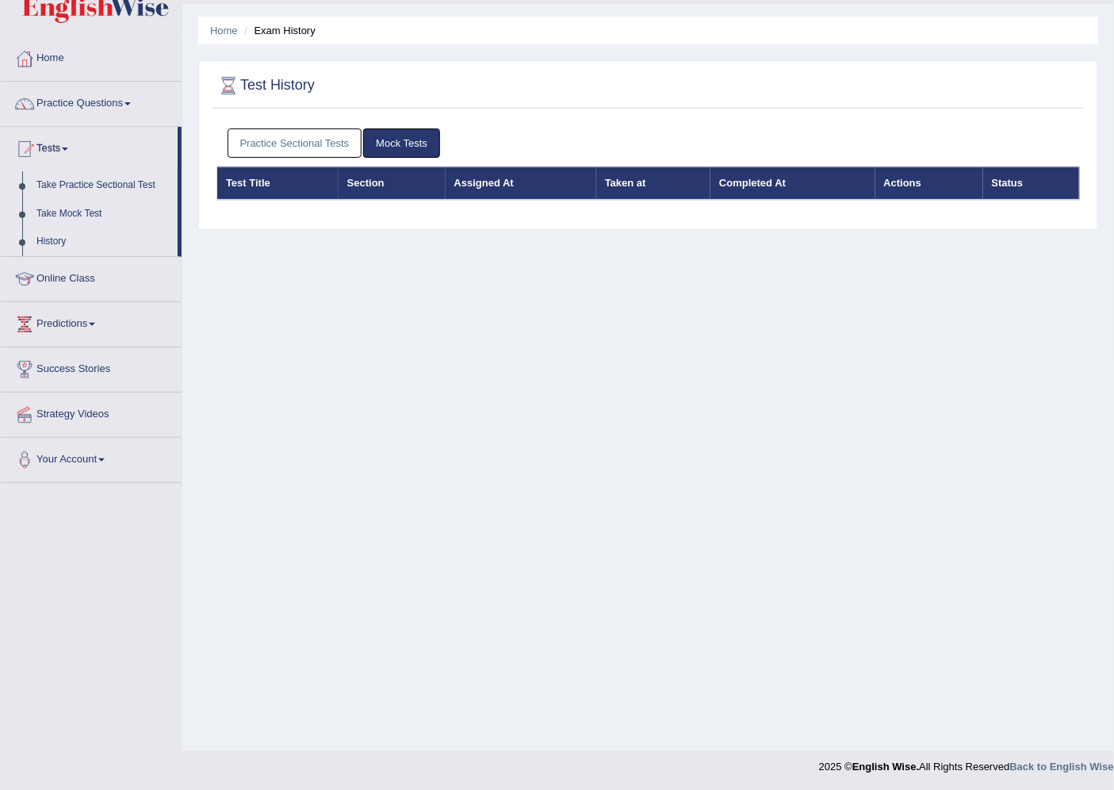
click at [329, 140] on link "Practice Sectional Tests" at bounding box center [295, 143] width 135 height 29
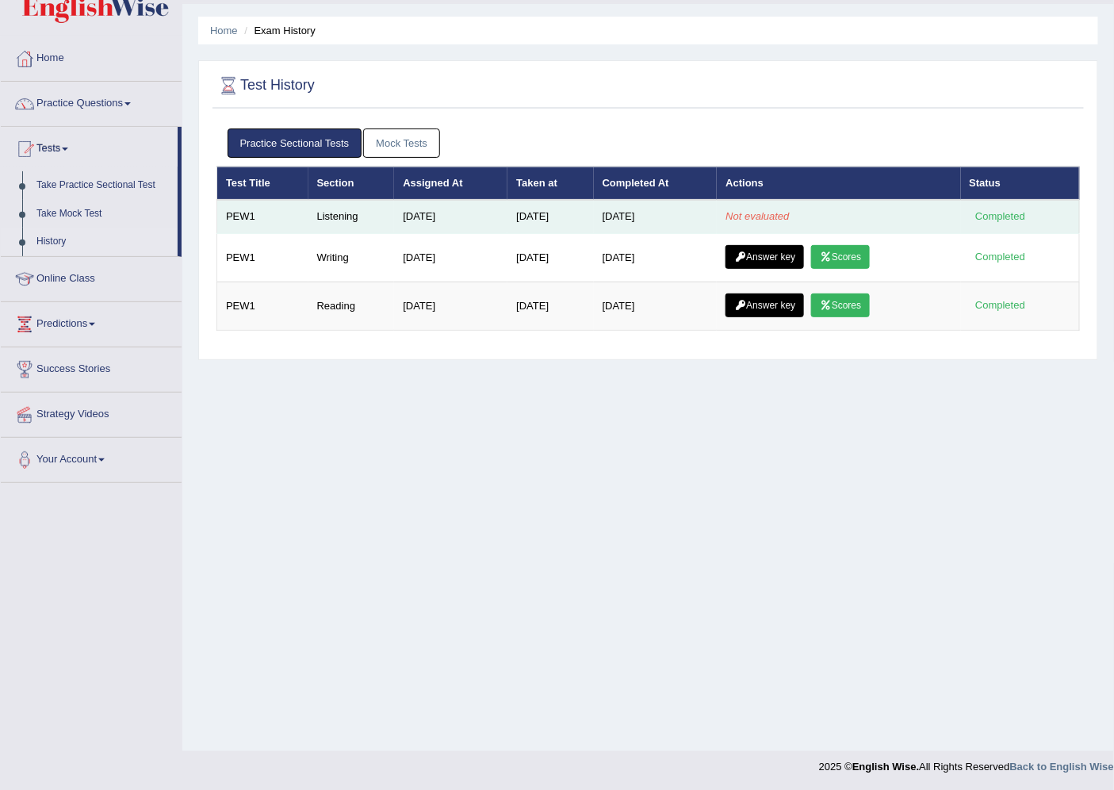
click at [773, 214] on em "Not evaluated" at bounding box center [757, 216] width 63 height 12
click at [775, 212] on em "Not evaluated" at bounding box center [757, 216] width 63 height 12
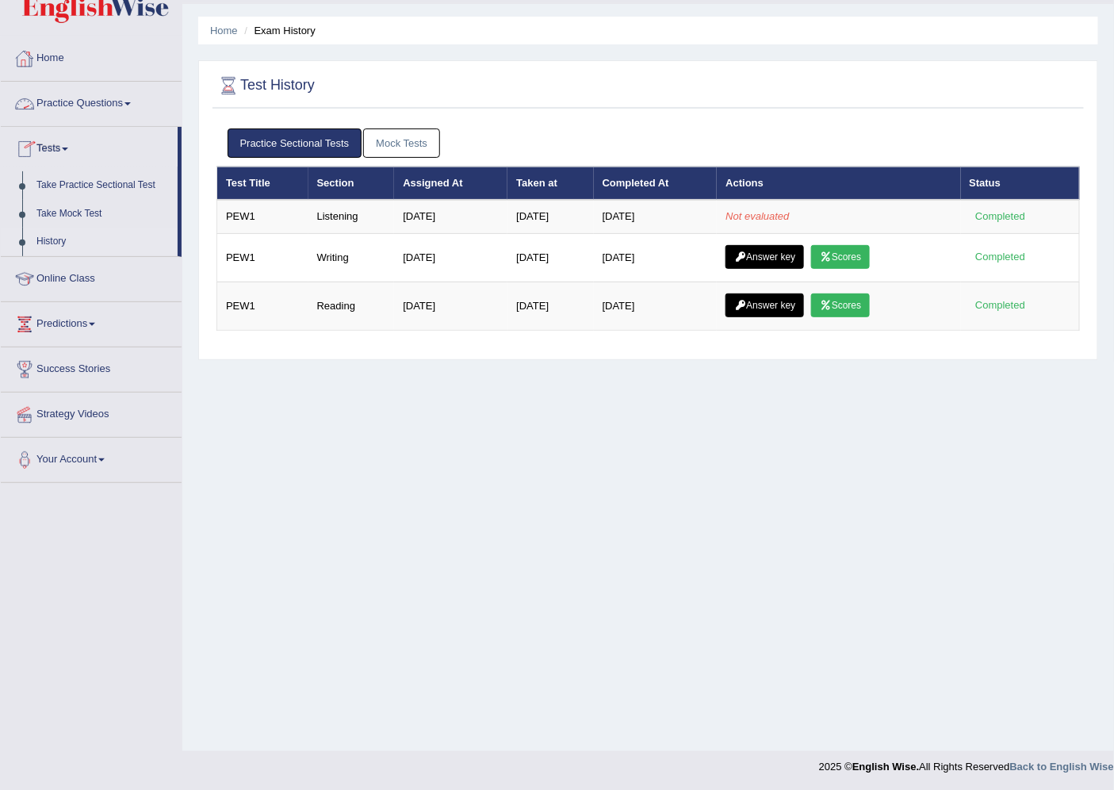
click at [37, 53] on link "Home" at bounding box center [91, 56] width 181 height 40
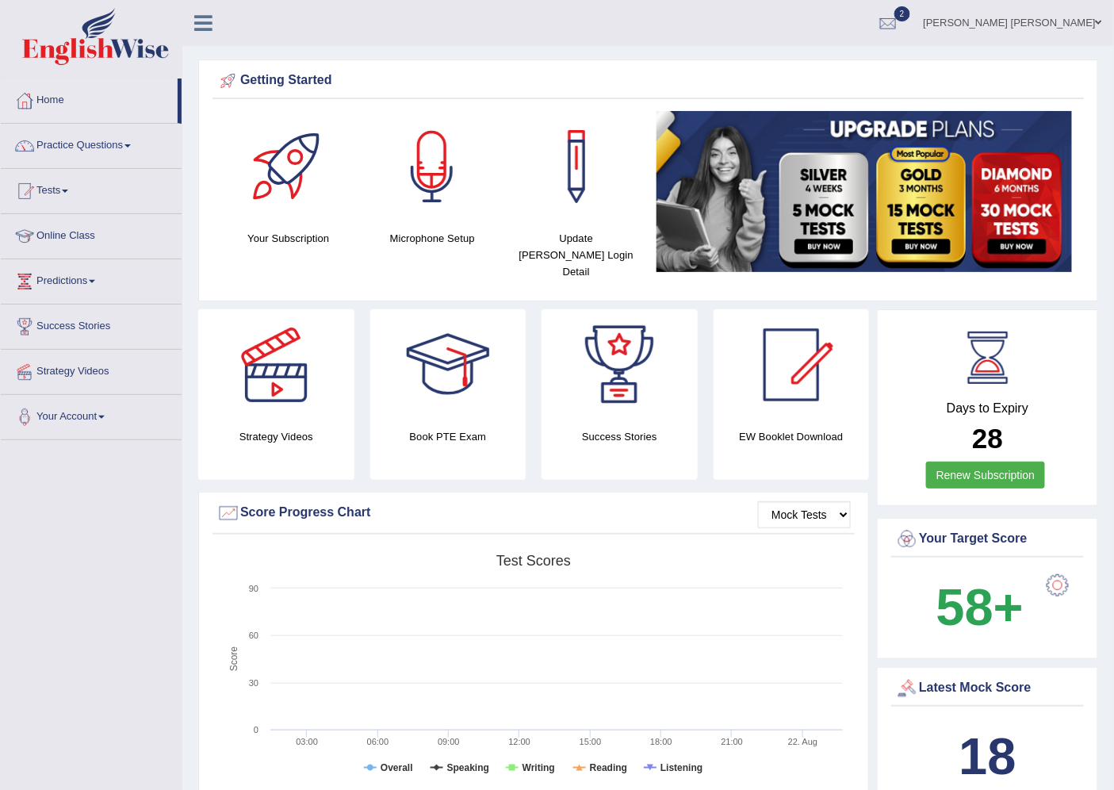
click at [509, 191] on div "Update [PERSON_NAME] Login Detail" at bounding box center [576, 199] width 144 height 177
drag, startPoint x: 612, startPoint y: 434, endPoint x: 608, endPoint y: 462, distance: 28.9
click at [63, 97] on link "Home" at bounding box center [89, 99] width 177 height 40
click at [54, 188] on link "Tests" at bounding box center [91, 189] width 181 height 40
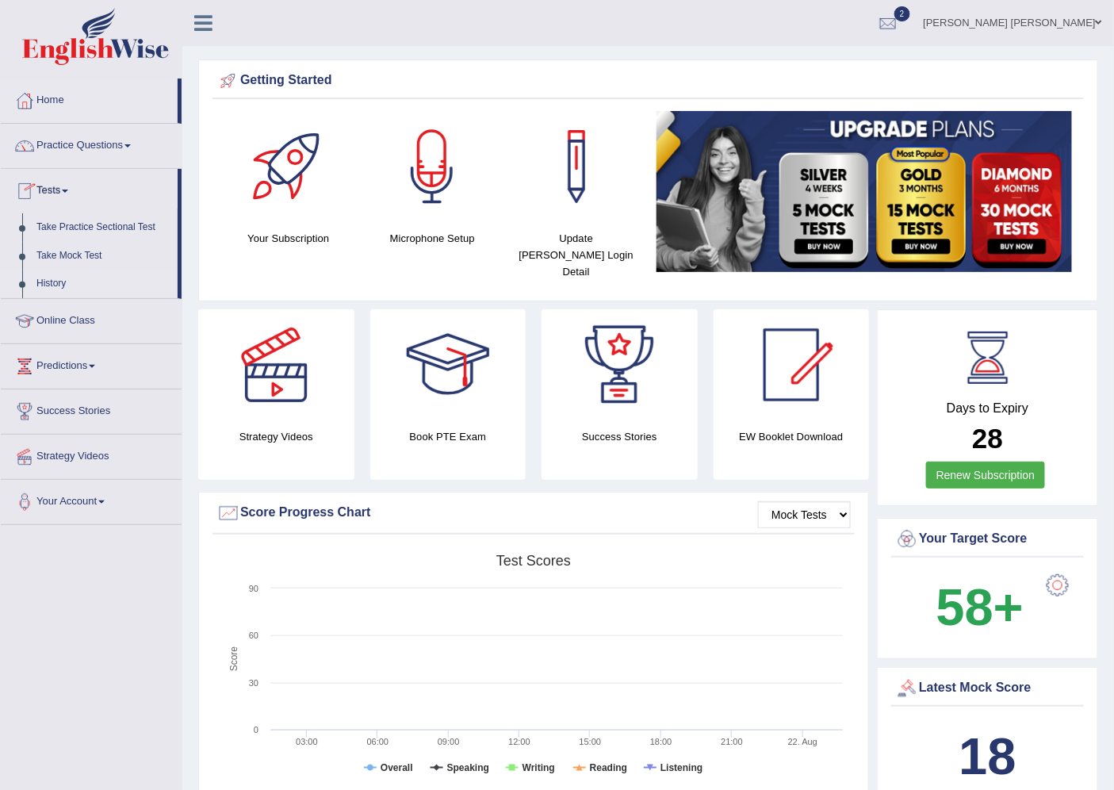
click at [71, 281] on link "History" at bounding box center [103, 284] width 148 height 29
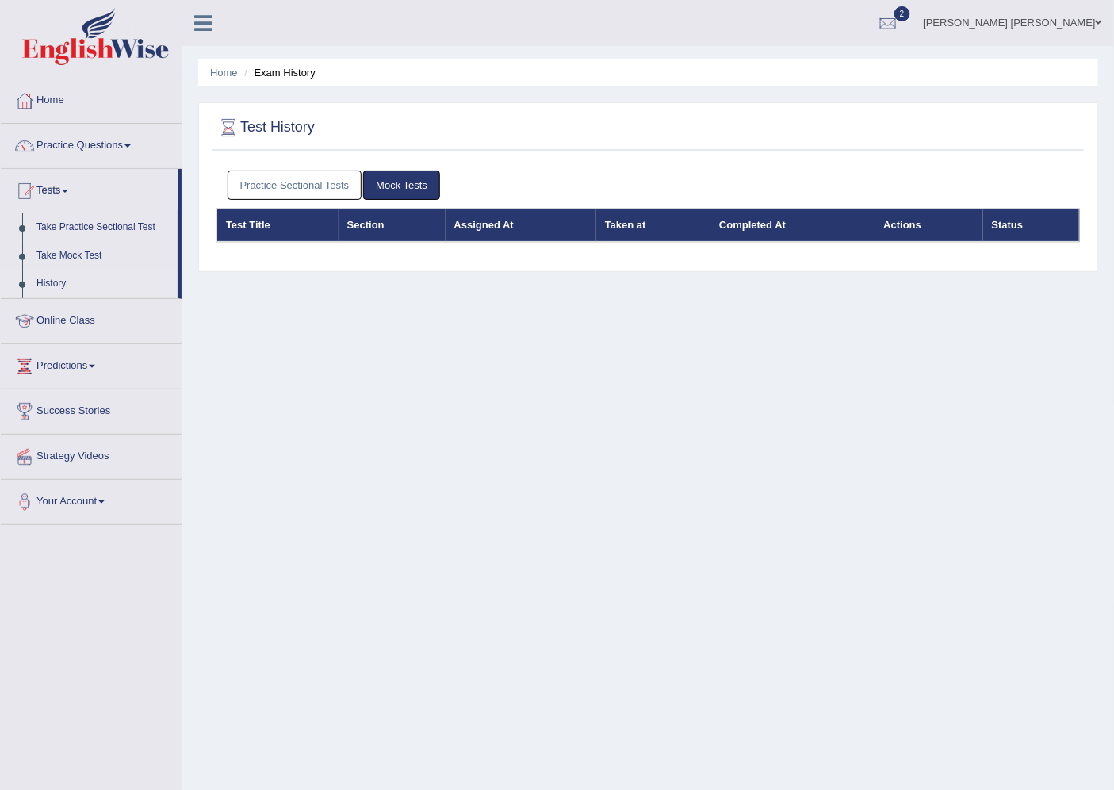
click at [350, 197] on link "Practice Sectional Tests" at bounding box center [295, 185] width 135 height 29
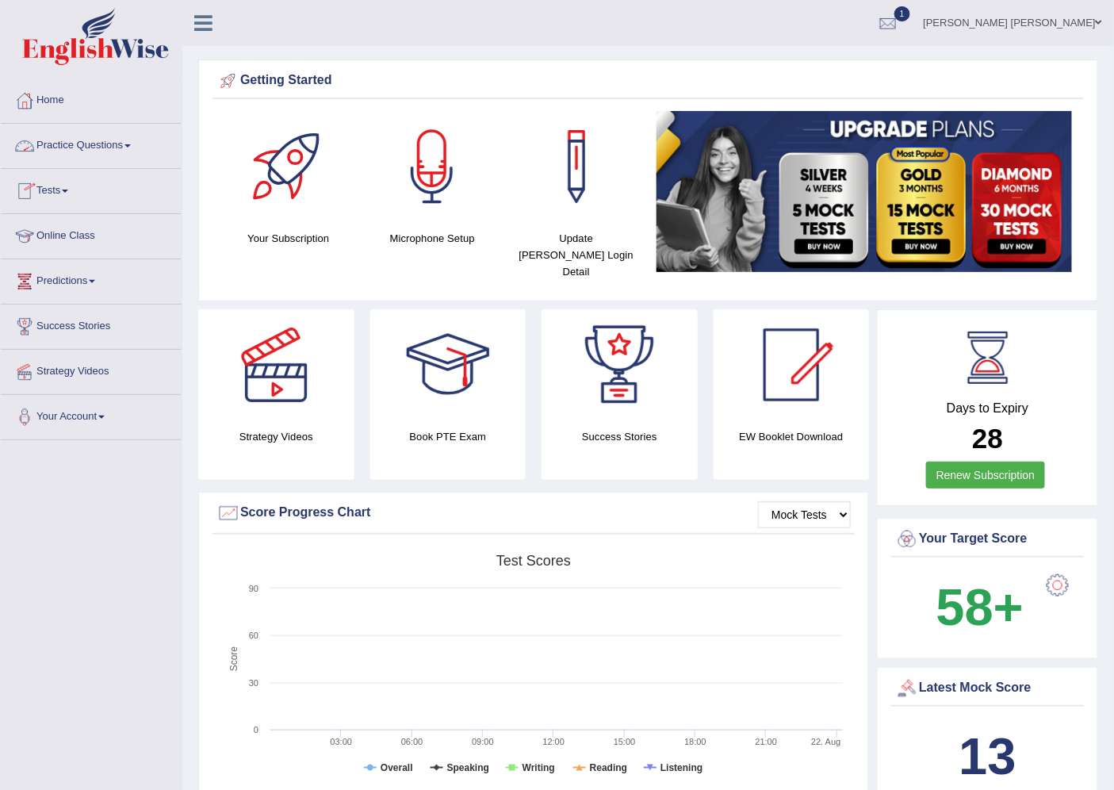
click at [123, 140] on link "Practice Questions" at bounding box center [91, 144] width 181 height 40
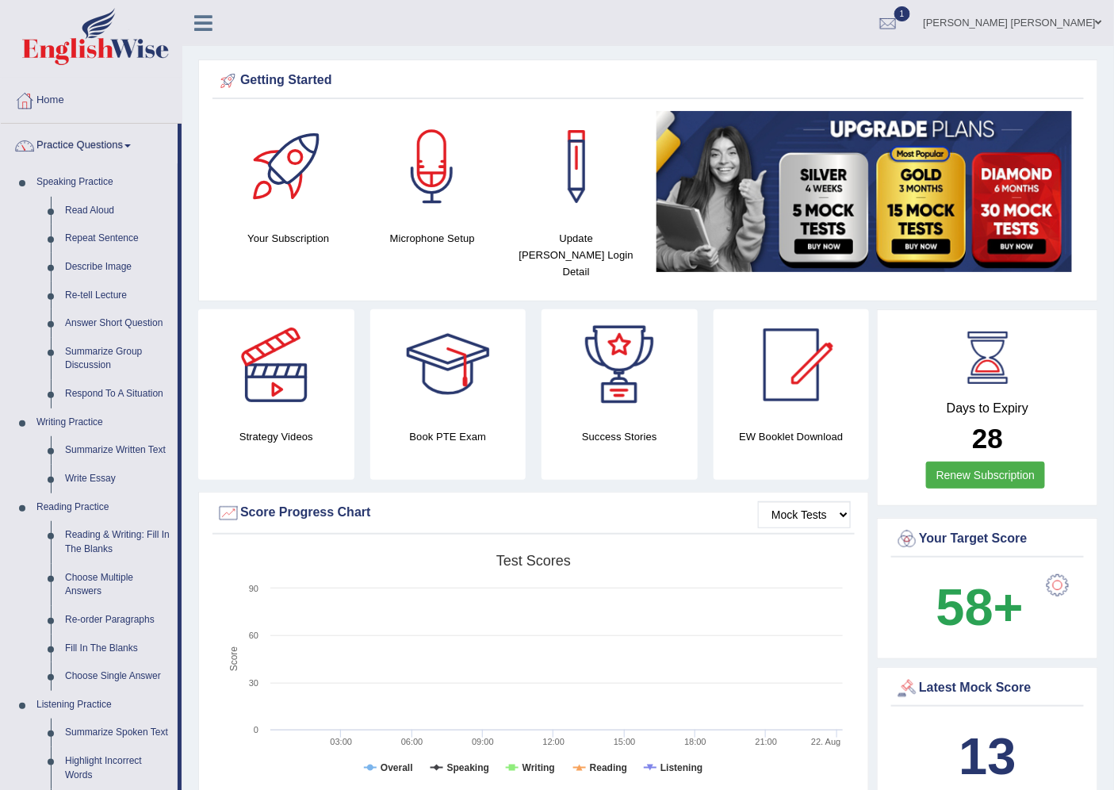
click at [84, 147] on link "Practice Questions" at bounding box center [89, 144] width 177 height 40
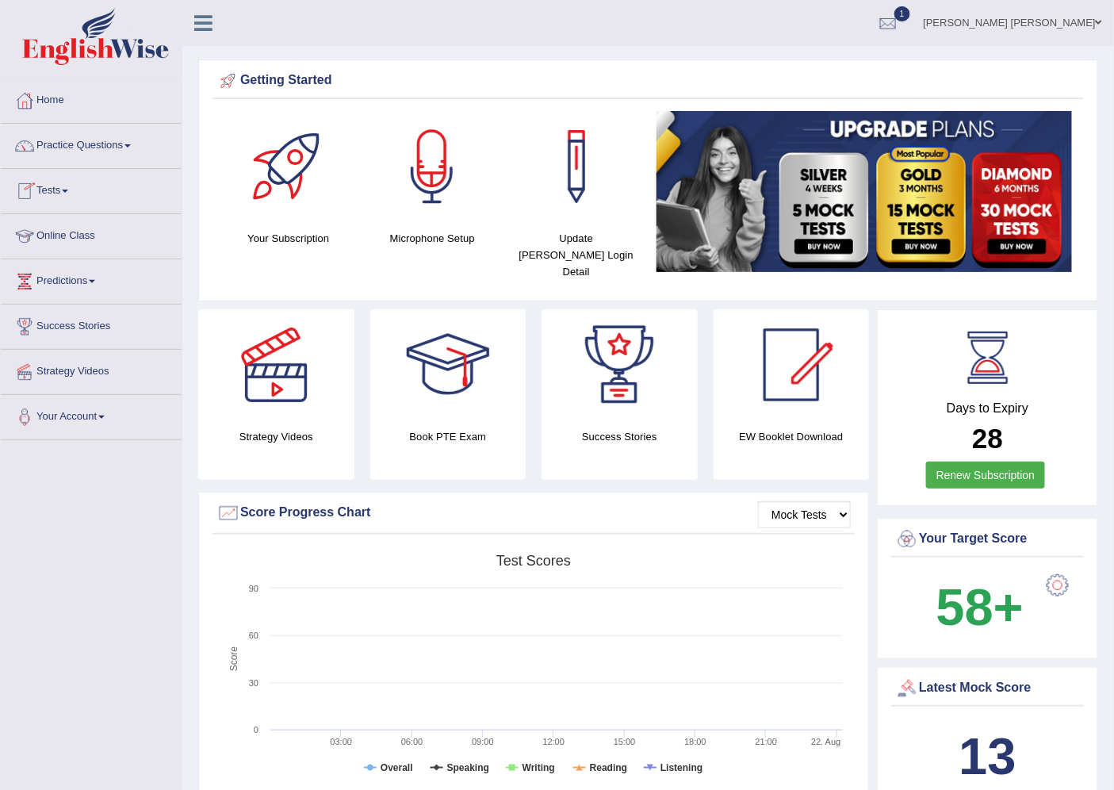
click at [67, 186] on link "Tests" at bounding box center [91, 189] width 181 height 40
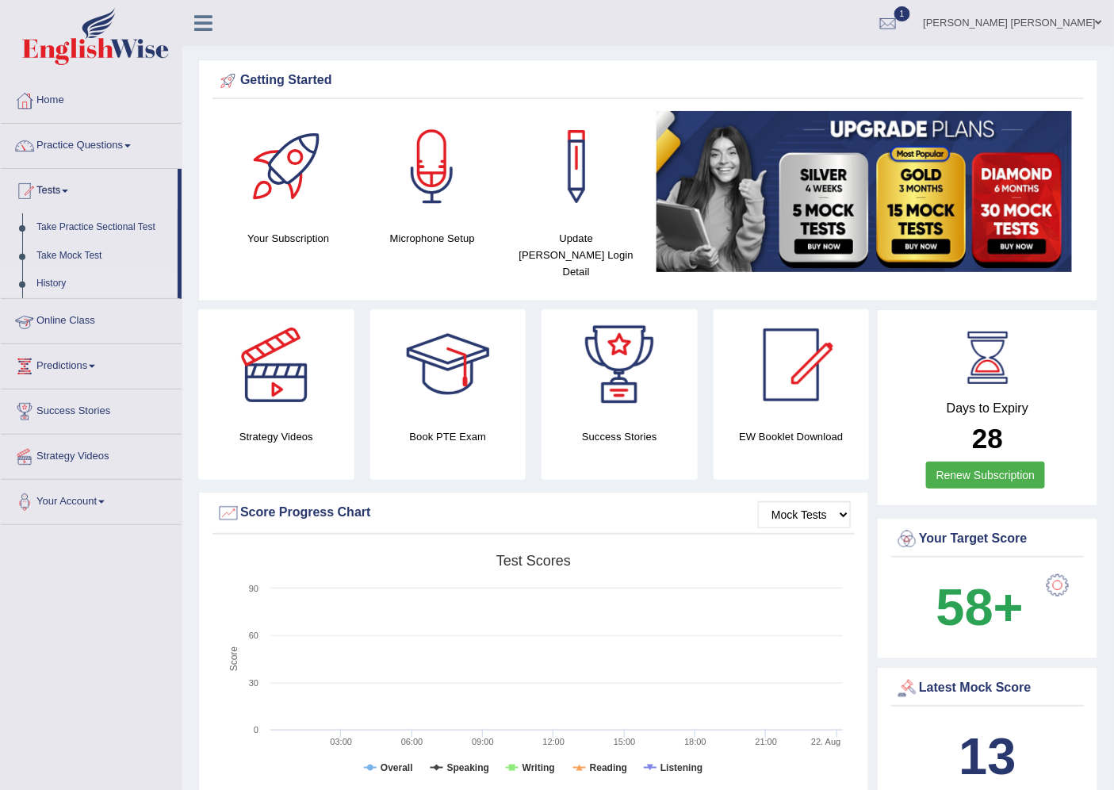
click at [59, 283] on link "History" at bounding box center [103, 284] width 148 height 29
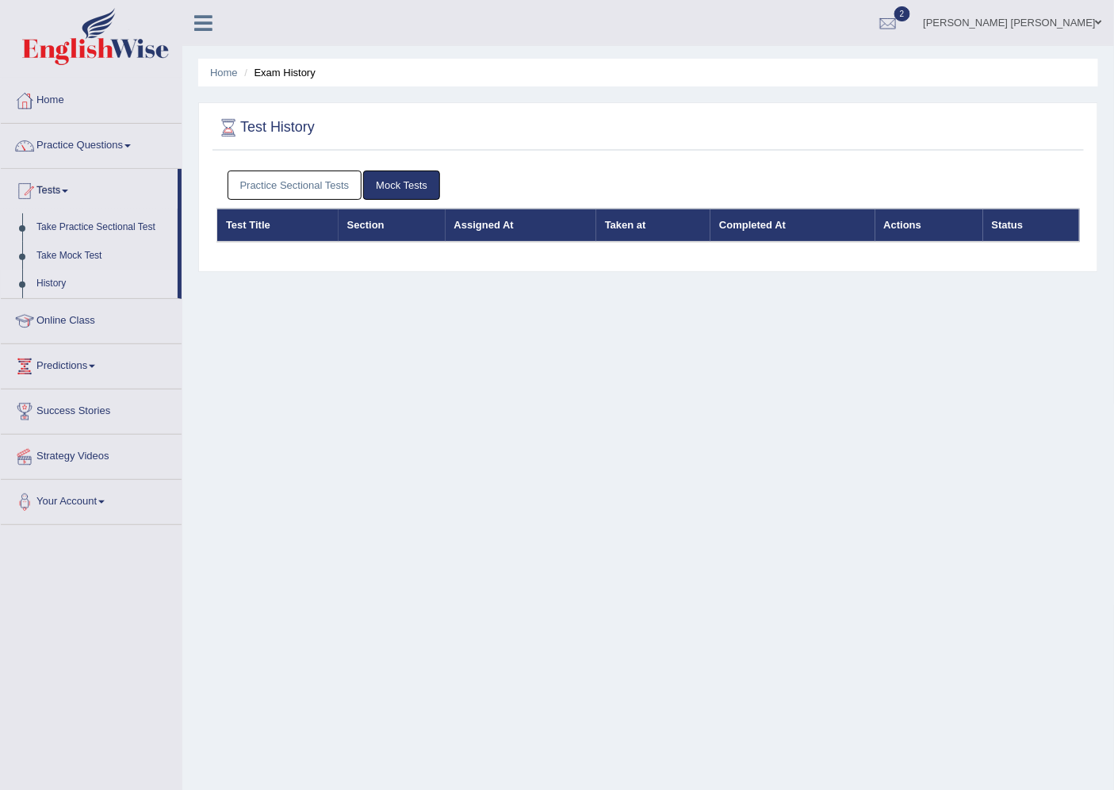
click at [325, 188] on link "Practice Sectional Tests" at bounding box center [295, 185] width 135 height 29
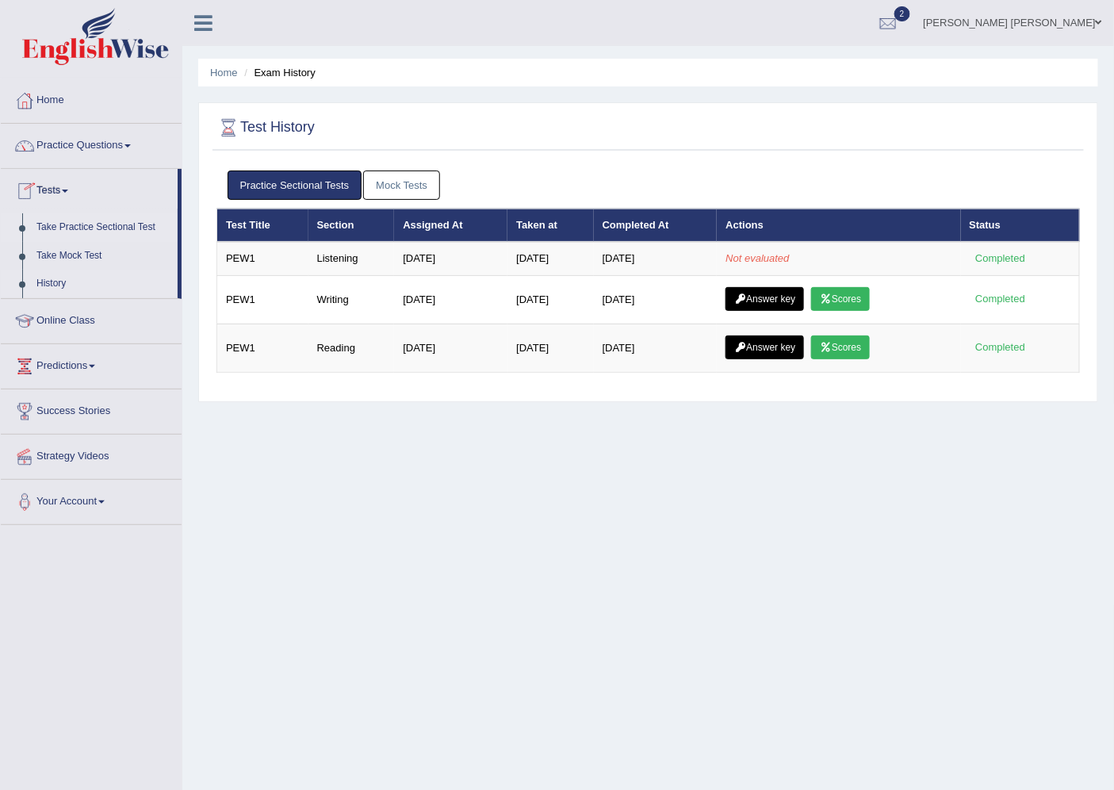
click at [57, 227] on link "Take Practice Sectional Test" at bounding box center [103, 227] width 148 height 29
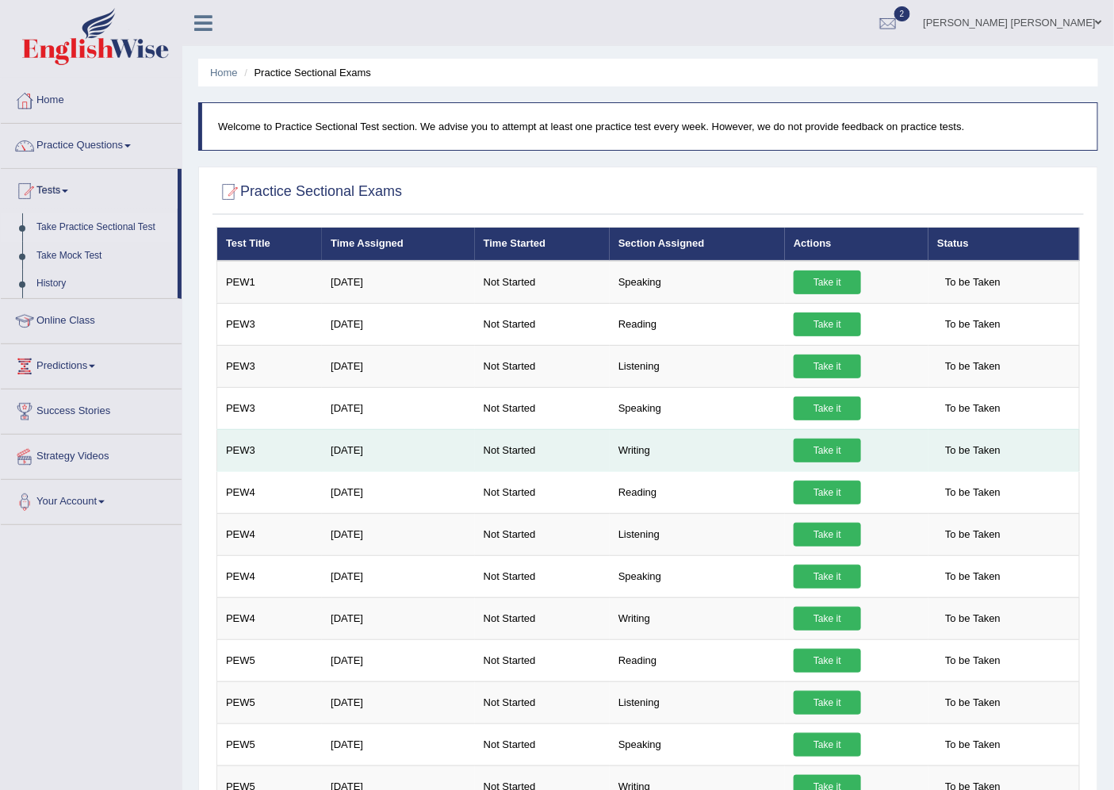
click at [825, 442] on link "Take it" at bounding box center [827, 451] width 67 height 24
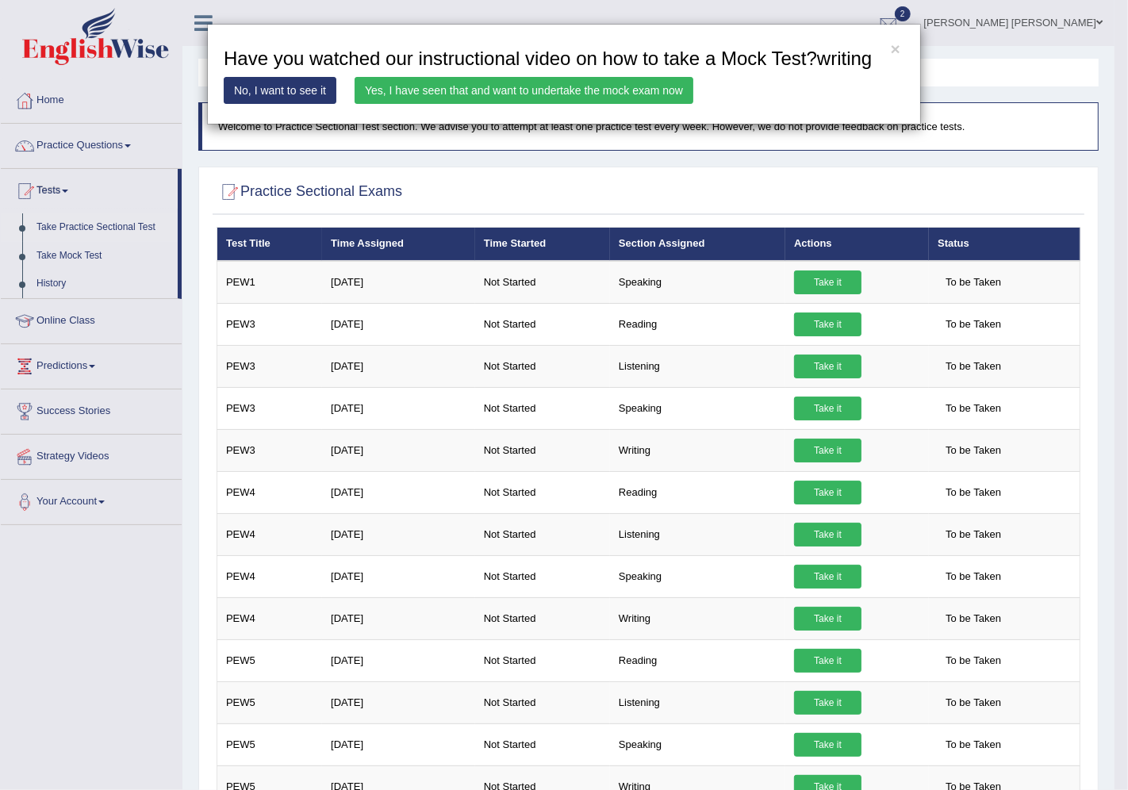
click at [453, 94] on link "Yes, I have seen that and want to undertake the mock exam now" at bounding box center [524, 90] width 339 height 27
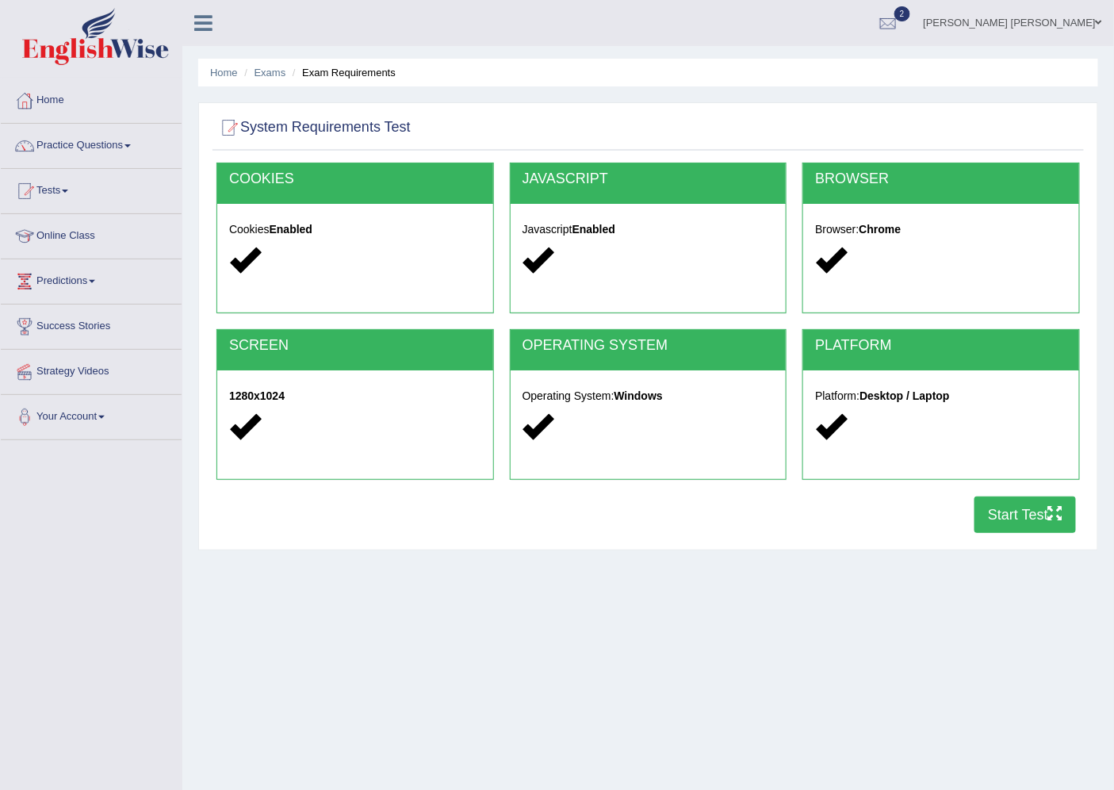
click at [1017, 524] on button "Start Test" at bounding box center [1026, 515] width 102 height 36
